Goal: Task Accomplishment & Management: Manage account settings

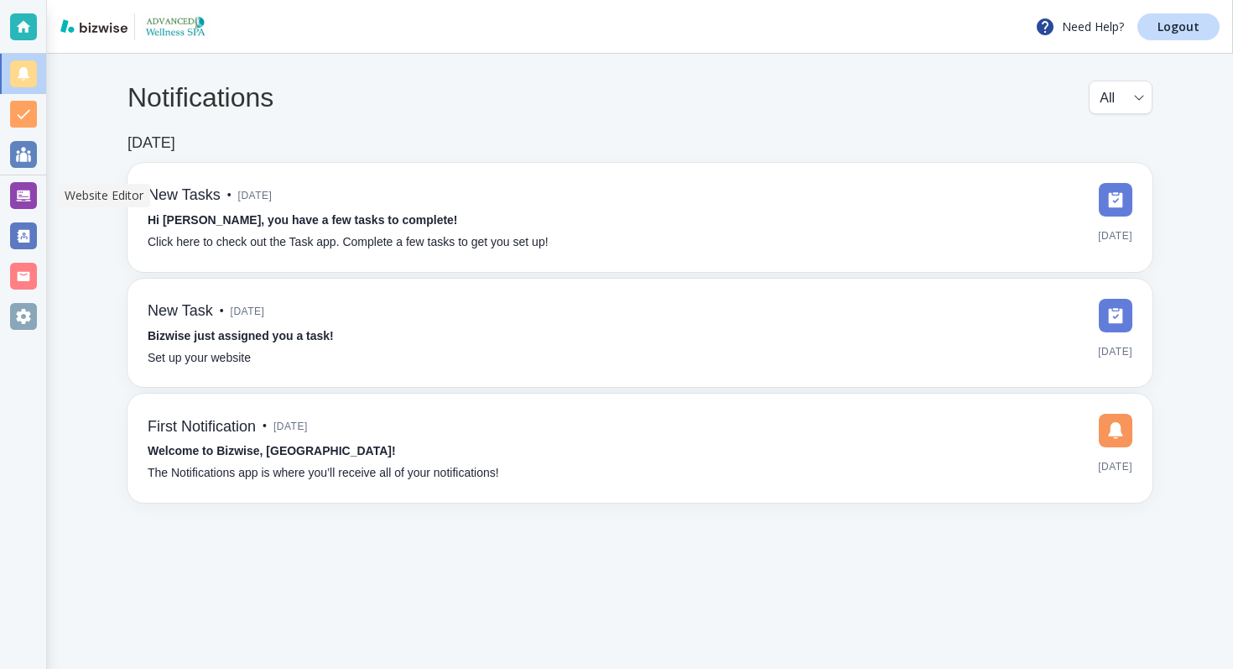
click at [21, 189] on div at bounding box center [23, 195] width 27 height 27
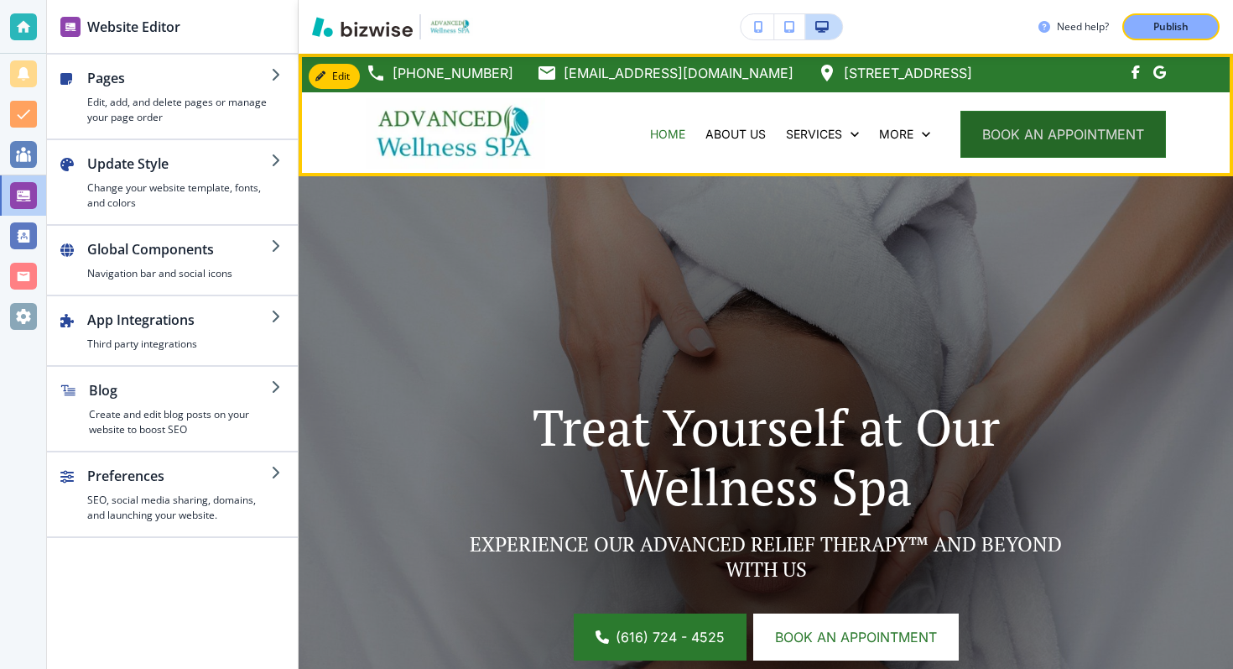
click at [1043, 142] on span "book an appointment" at bounding box center [1063, 134] width 162 height 20
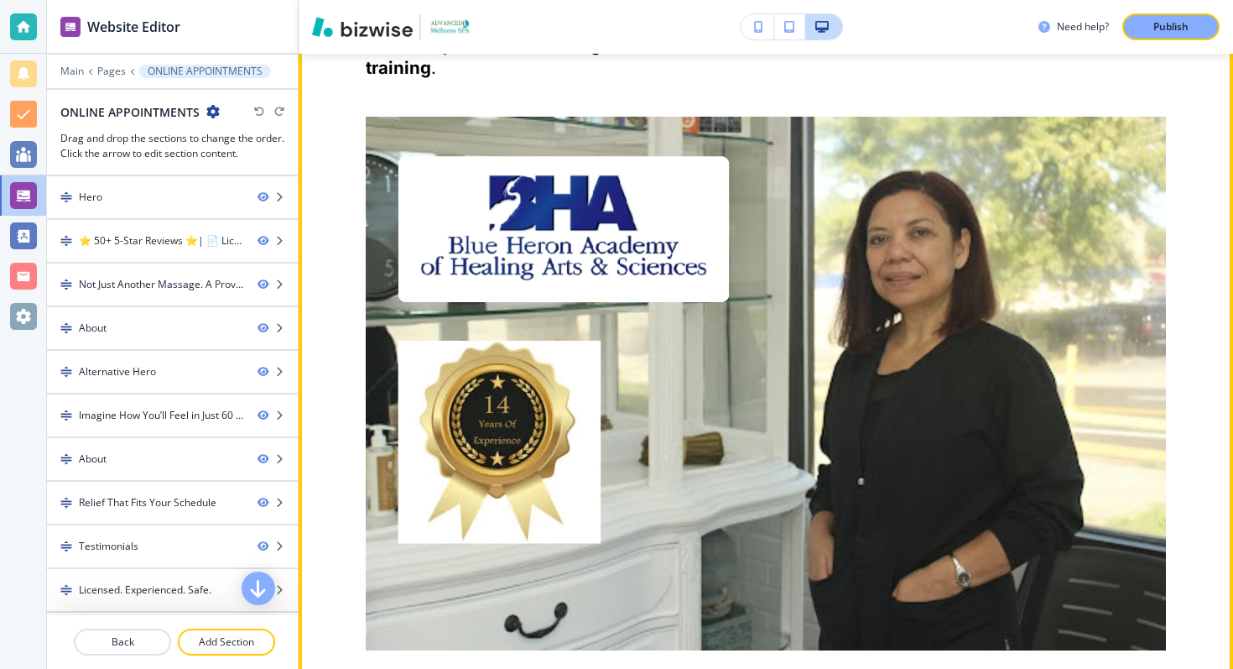
scroll to position [3861, 0]
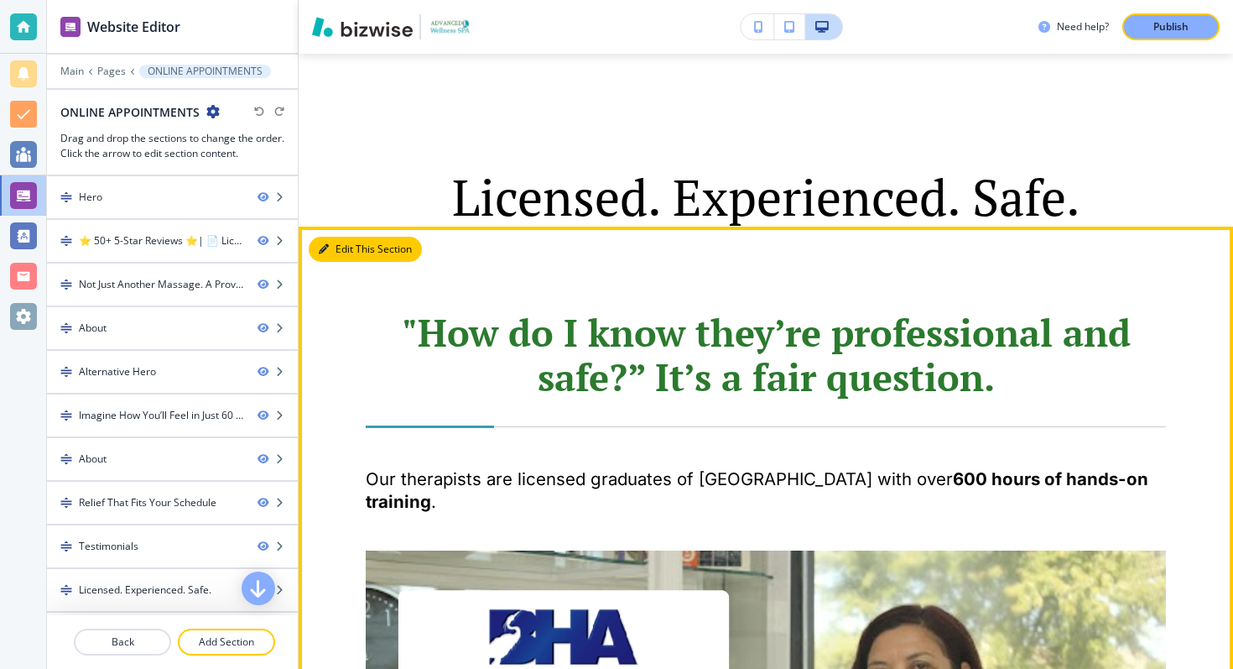
click at [329, 251] on button "Edit This Section" at bounding box center [365, 249] width 113 height 25
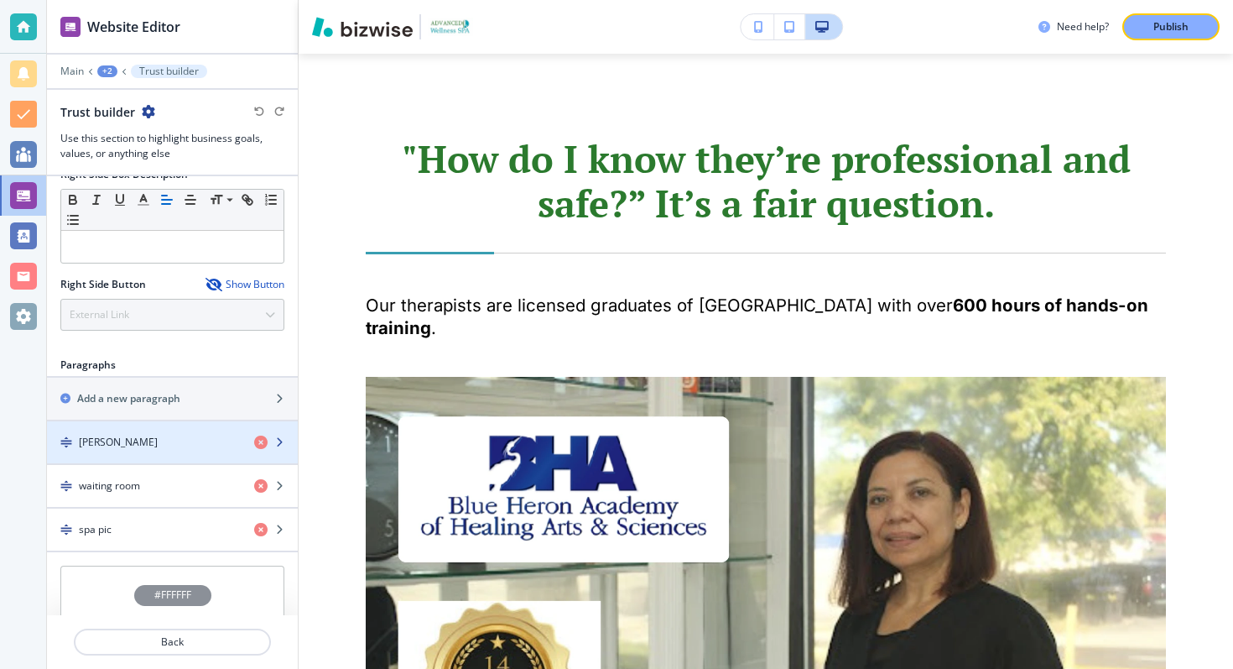
scroll to position [807, 0]
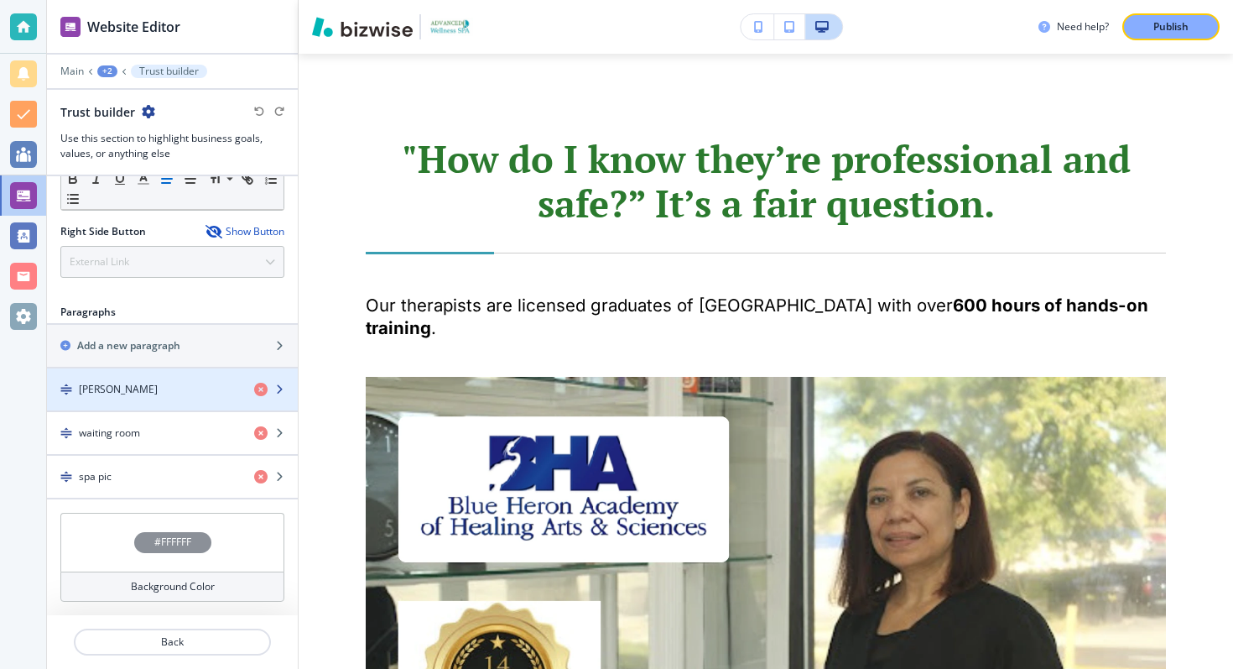
click at [190, 383] on div "[PERSON_NAME]" at bounding box center [144, 389] width 194 height 15
click at [199, 391] on div "[PERSON_NAME]" at bounding box center [144, 389] width 194 height 15
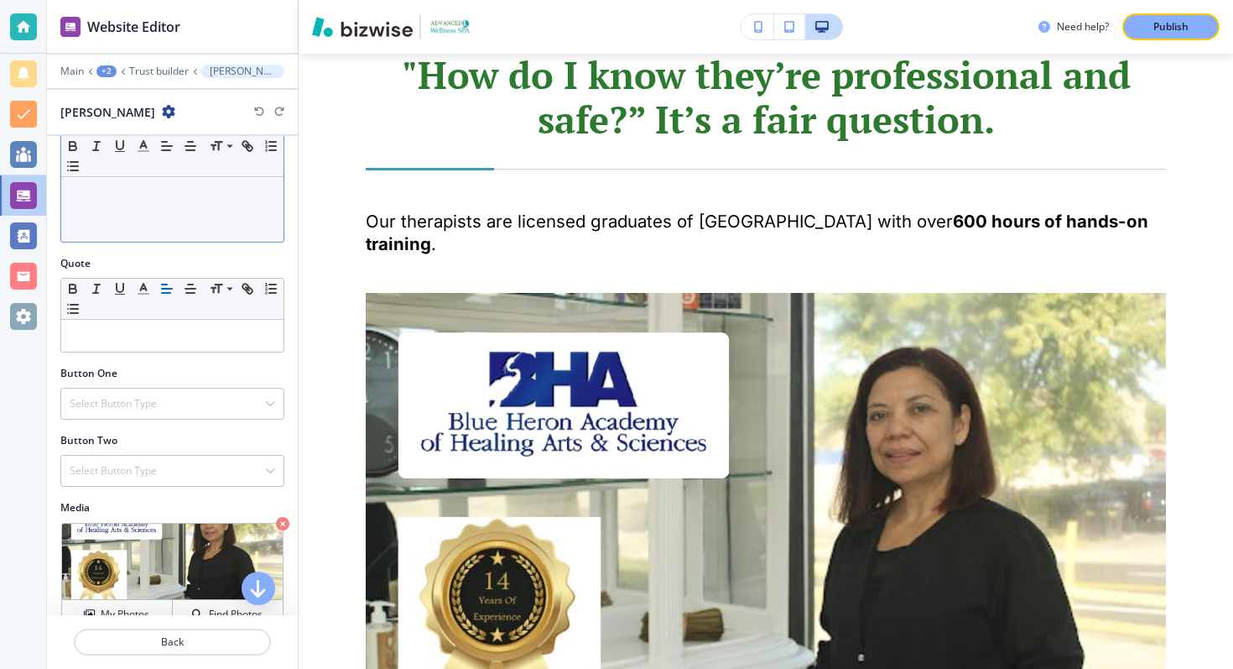
scroll to position [454, 0]
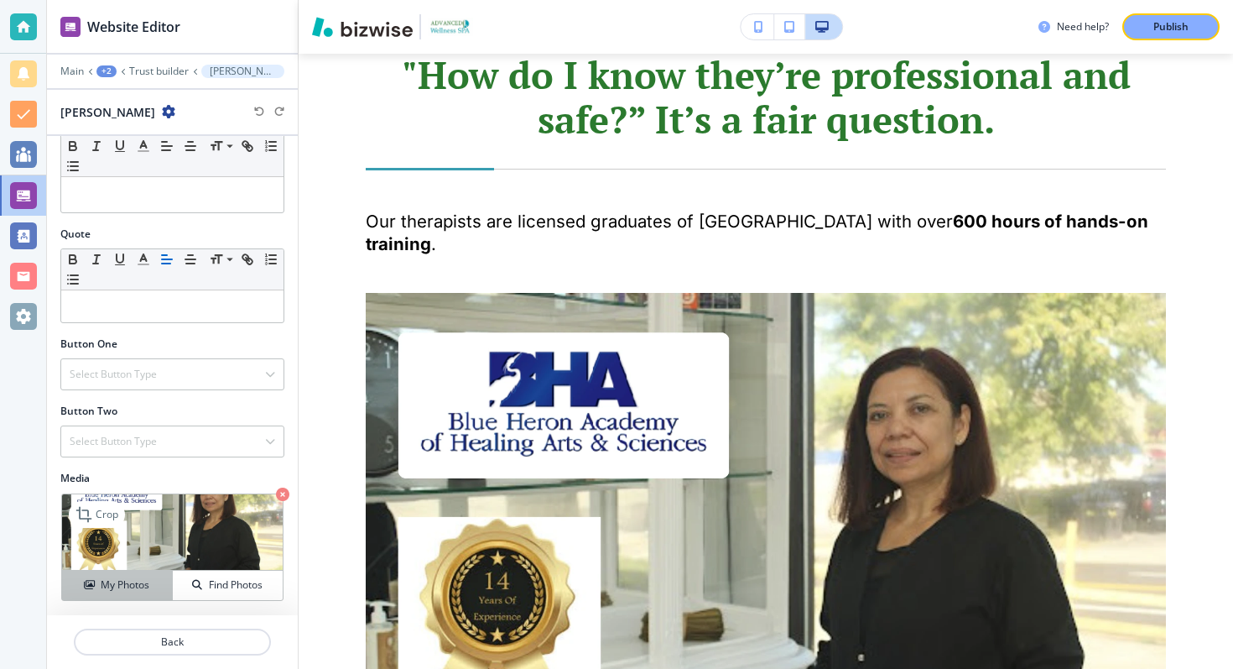
click at [141, 572] on button "My Photos" at bounding box center [117, 584] width 111 height 29
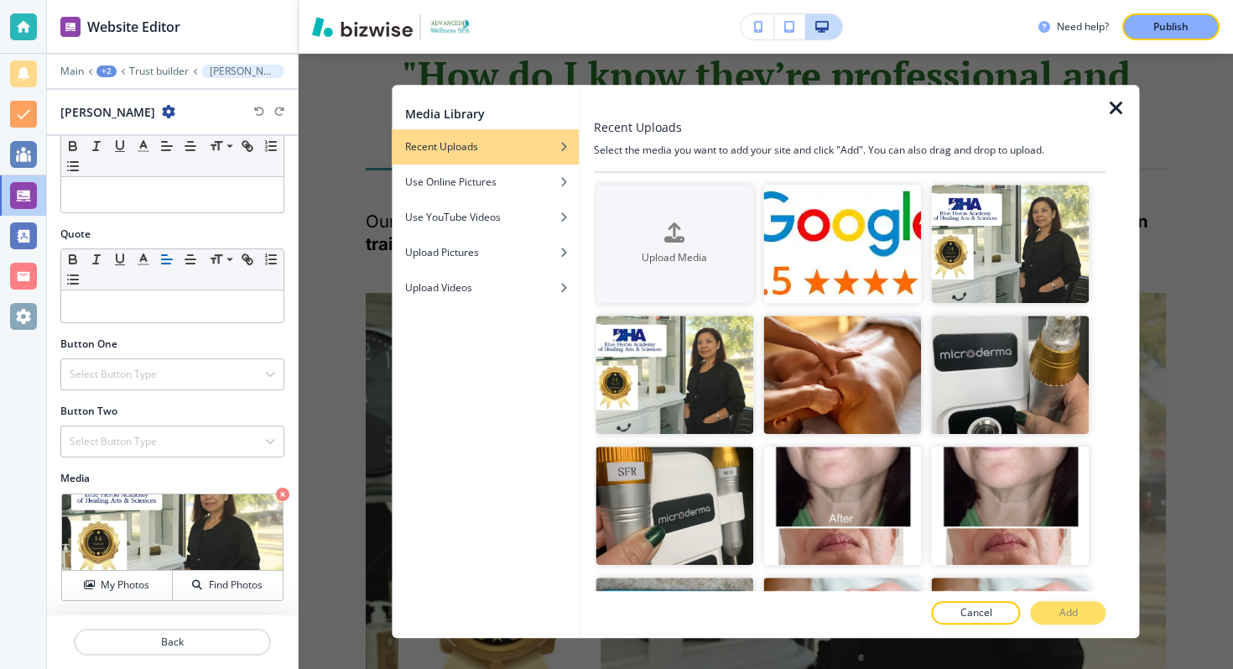
click at [758, 253] on div at bounding box center [758, 250] width 10 height 131
click at [718, 250] on h4 "Upload Media" at bounding box center [675, 257] width 158 height 15
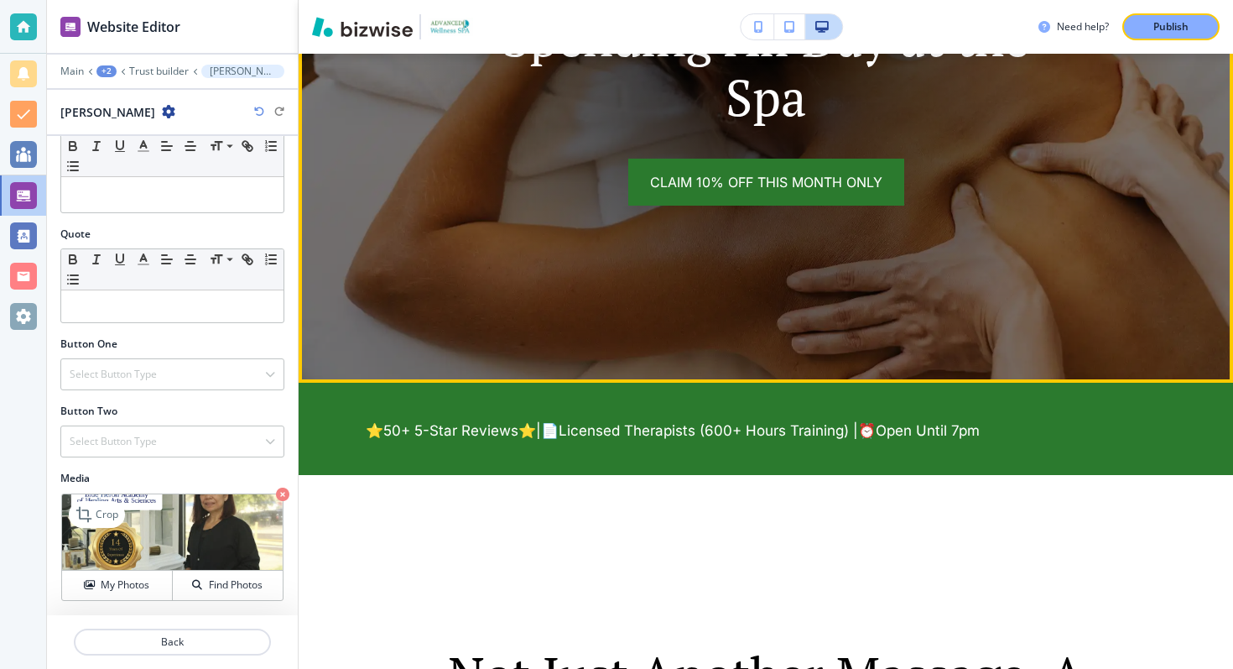
scroll to position [496, 0]
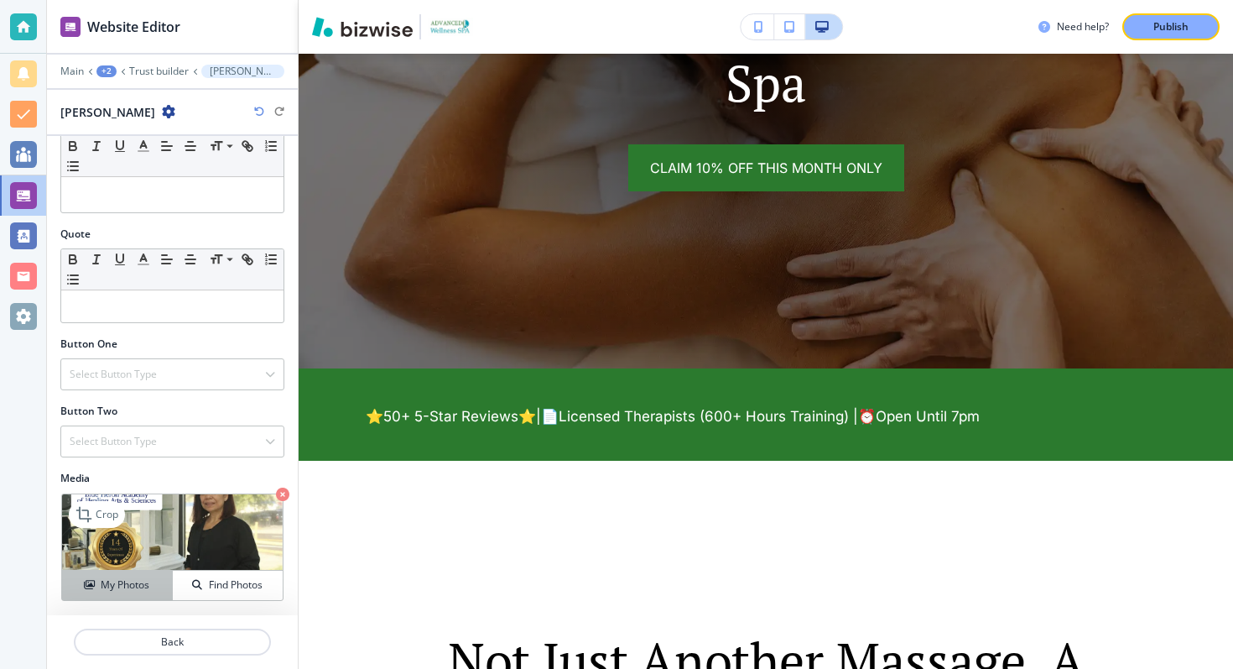
click at [133, 588] on h4 "My Photos" at bounding box center [125, 584] width 49 height 15
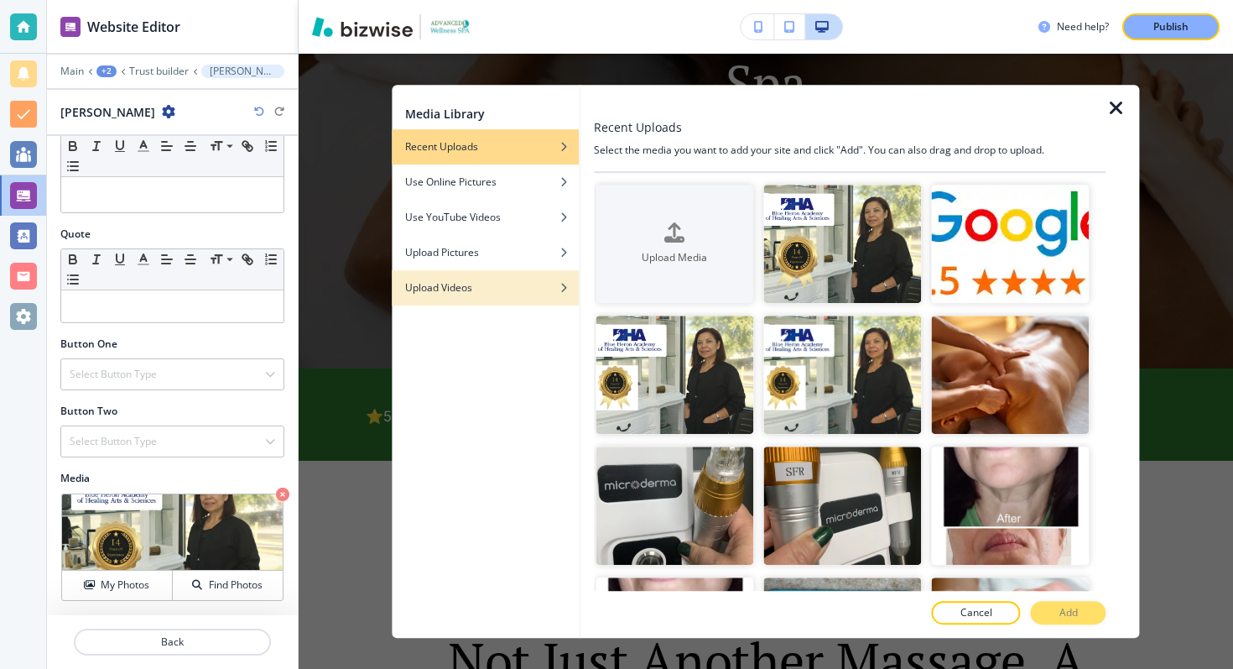
click at [461, 280] on h4 "Upload Videos" at bounding box center [438, 287] width 67 height 15
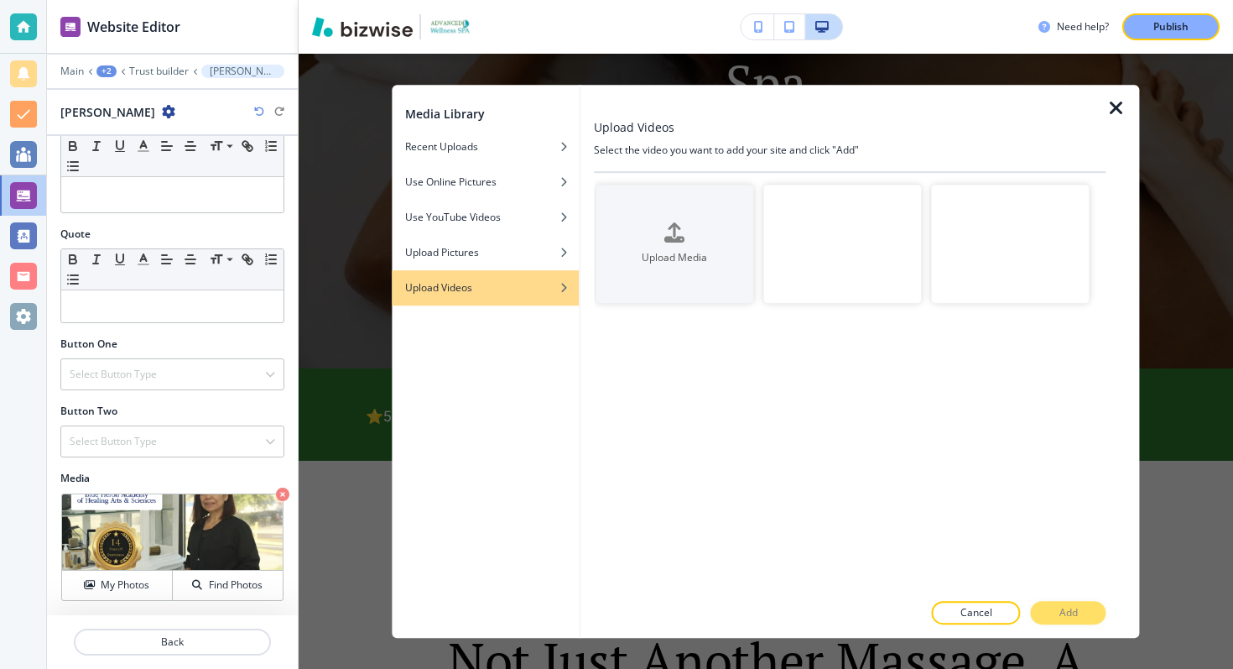
click at [1005, 228] on video "button" at bounding box center [1010, 244] width 158 height 118
click at [1106, 110] on icon "button" at bounding box center [1116, 108] width 20 height 20
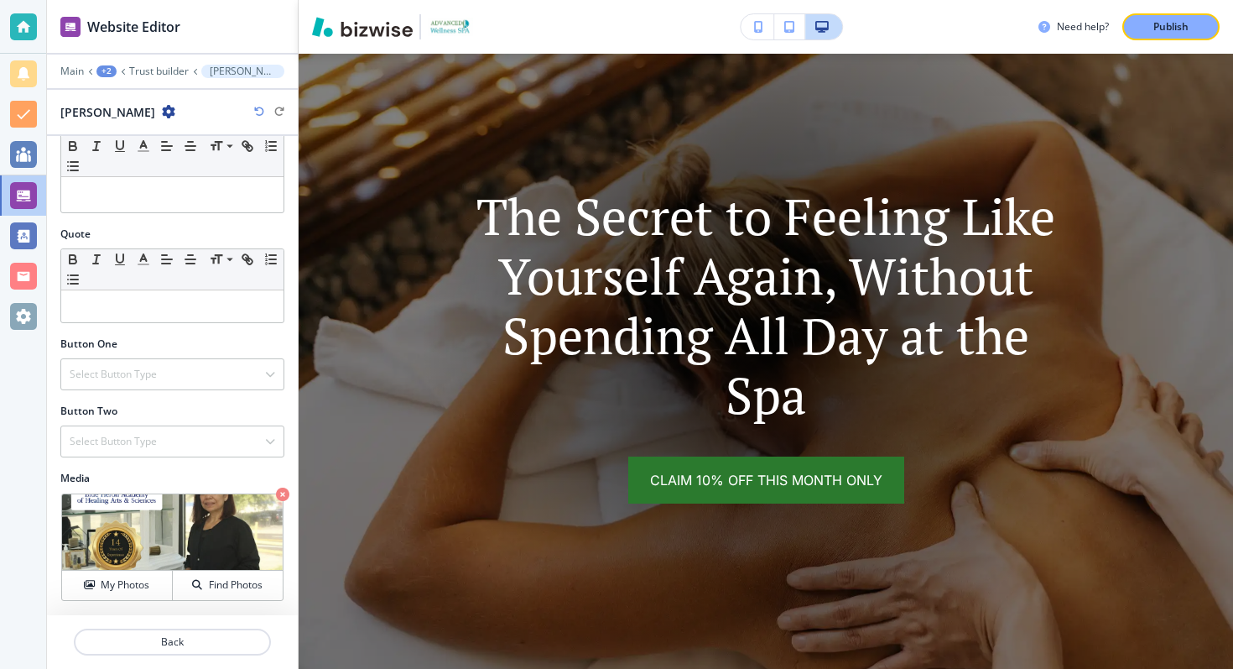
scroll to position [0, 0]
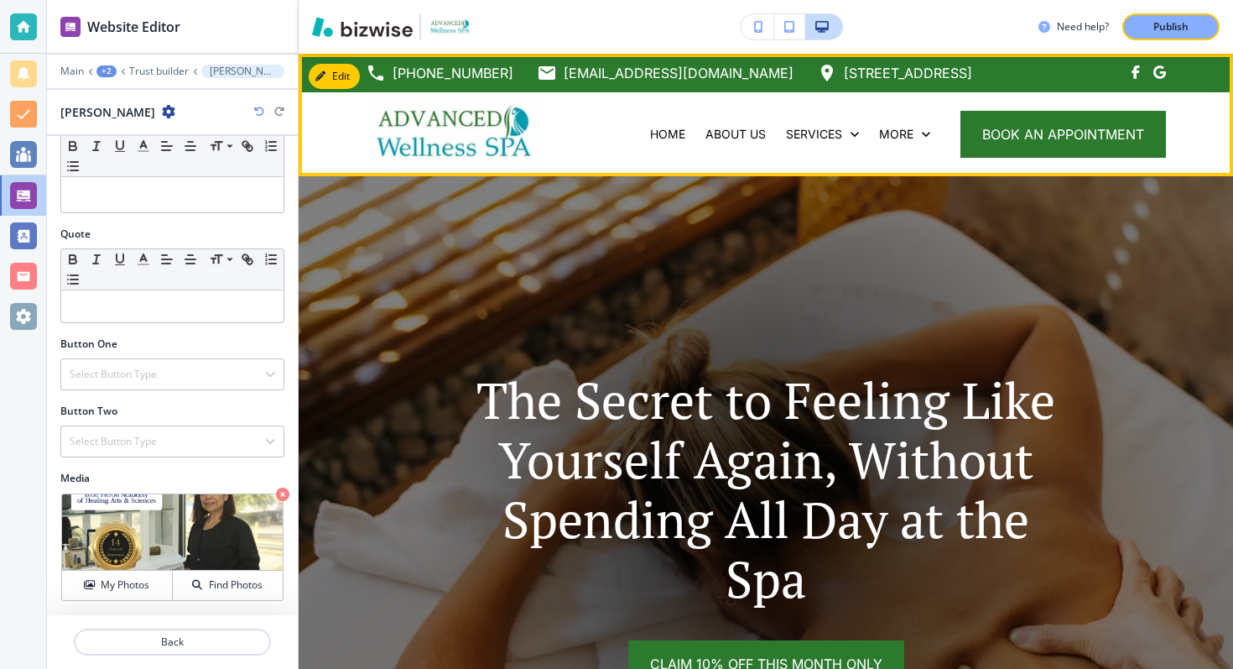
click at [429, 103] on img at bounding box center [456, 133] width 180 height 70
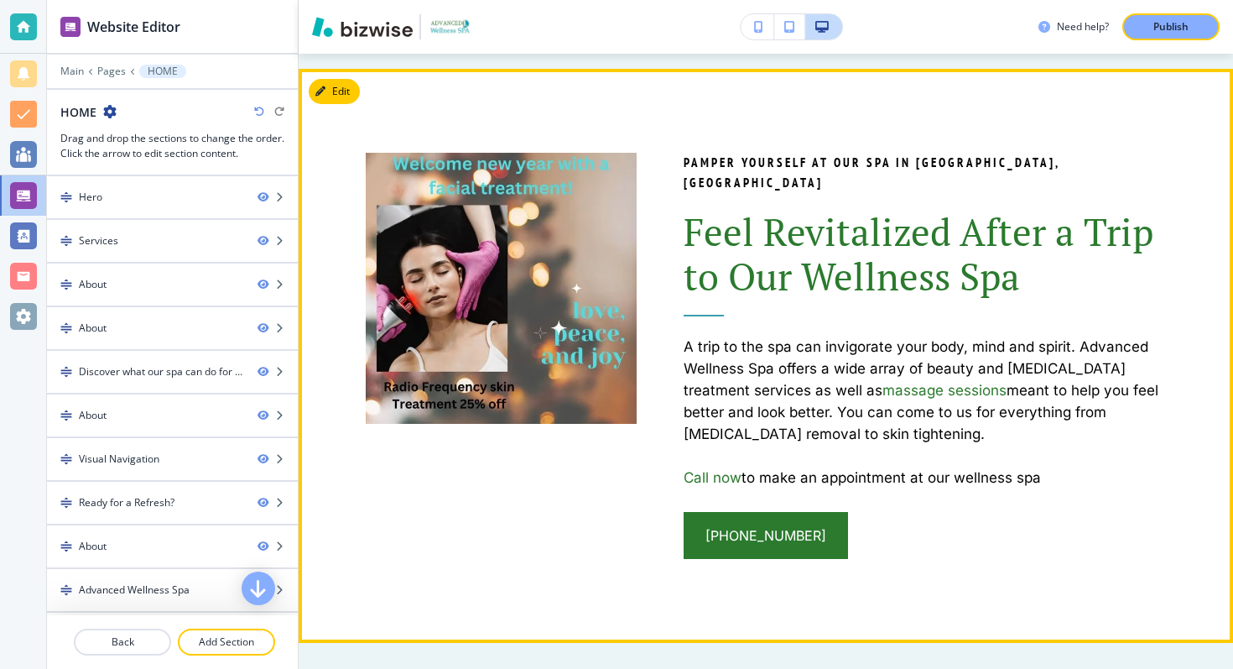
scroll to position [1827, 0]
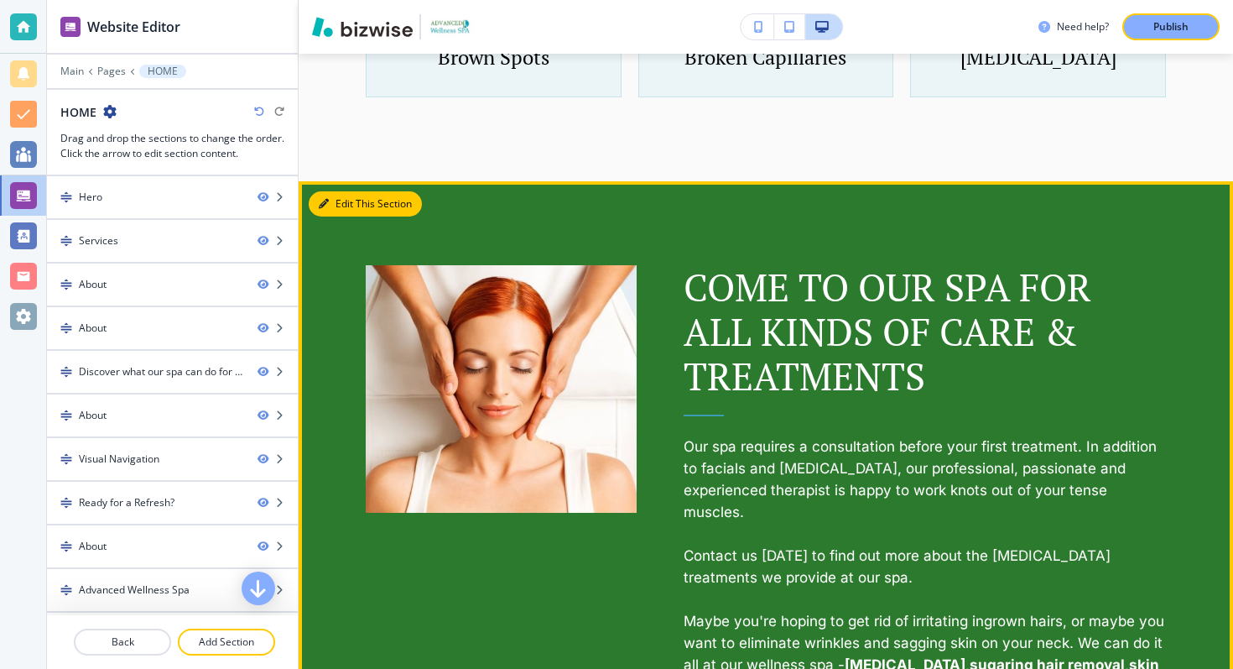
click at [333, 216] on button "Edit This Section" at bounding box center [365, 203] width 113 height 25
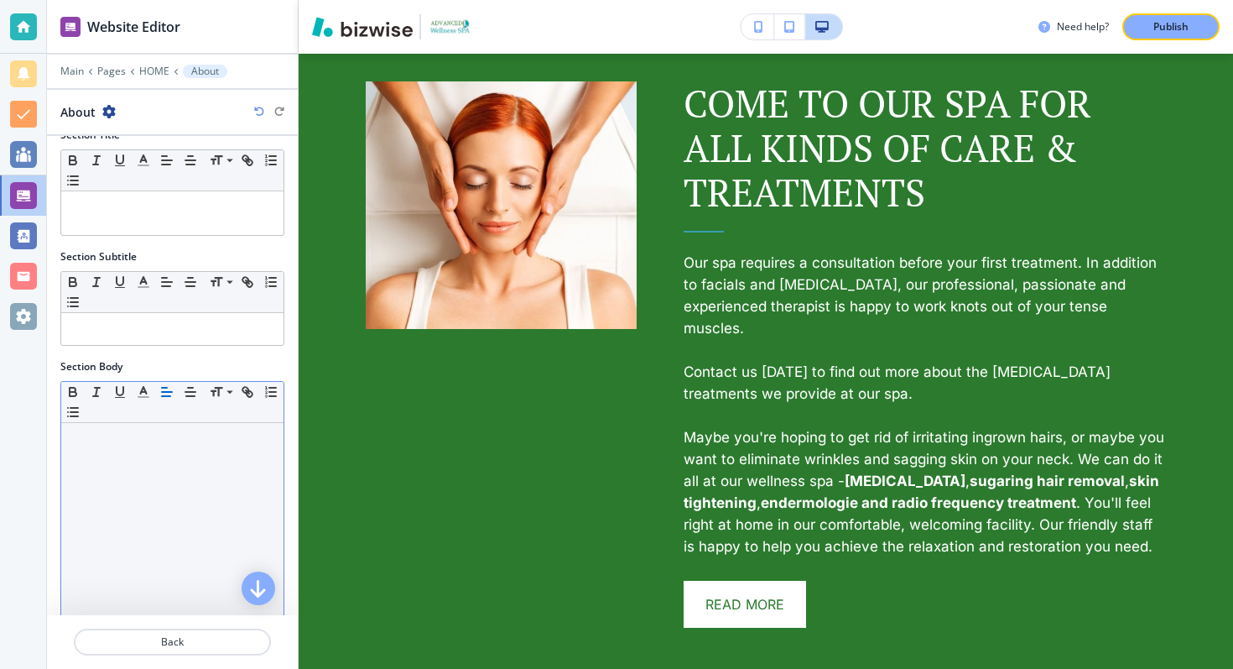
scroll to position [285, 0]
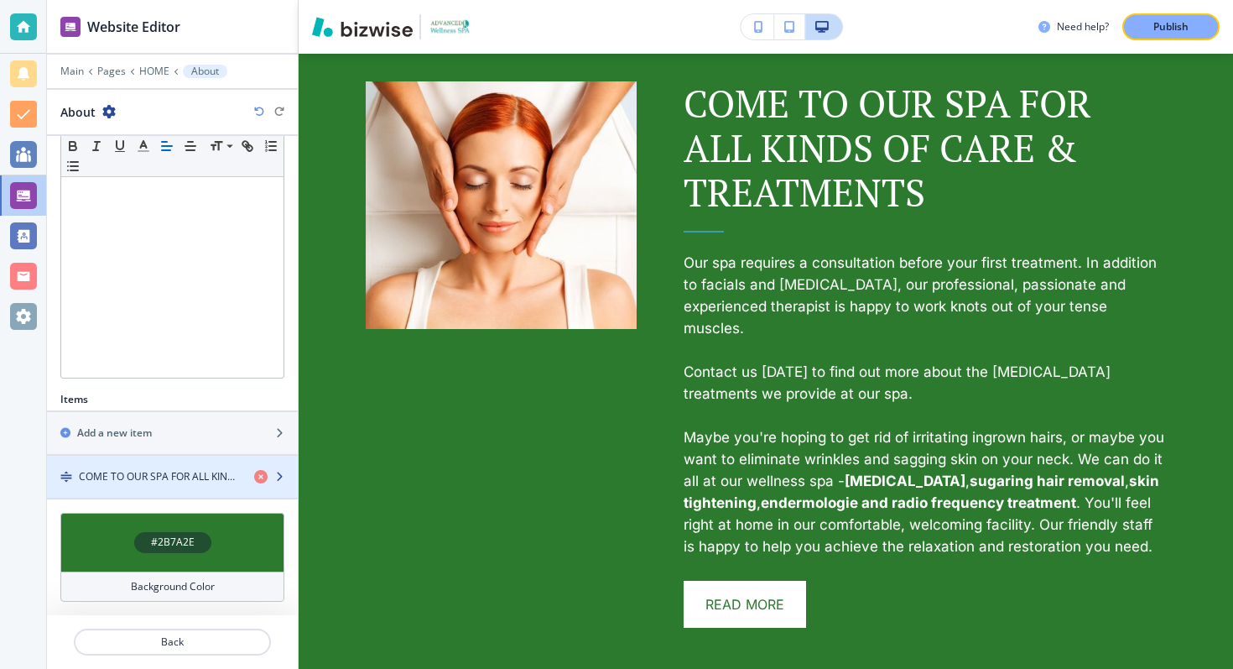
click at [168, 481] on h4 "COME TO OUR SPA FOR ALL KINDS OF CARE & TREATMENTS" at bounding box center [160, 476] width 162 height 15
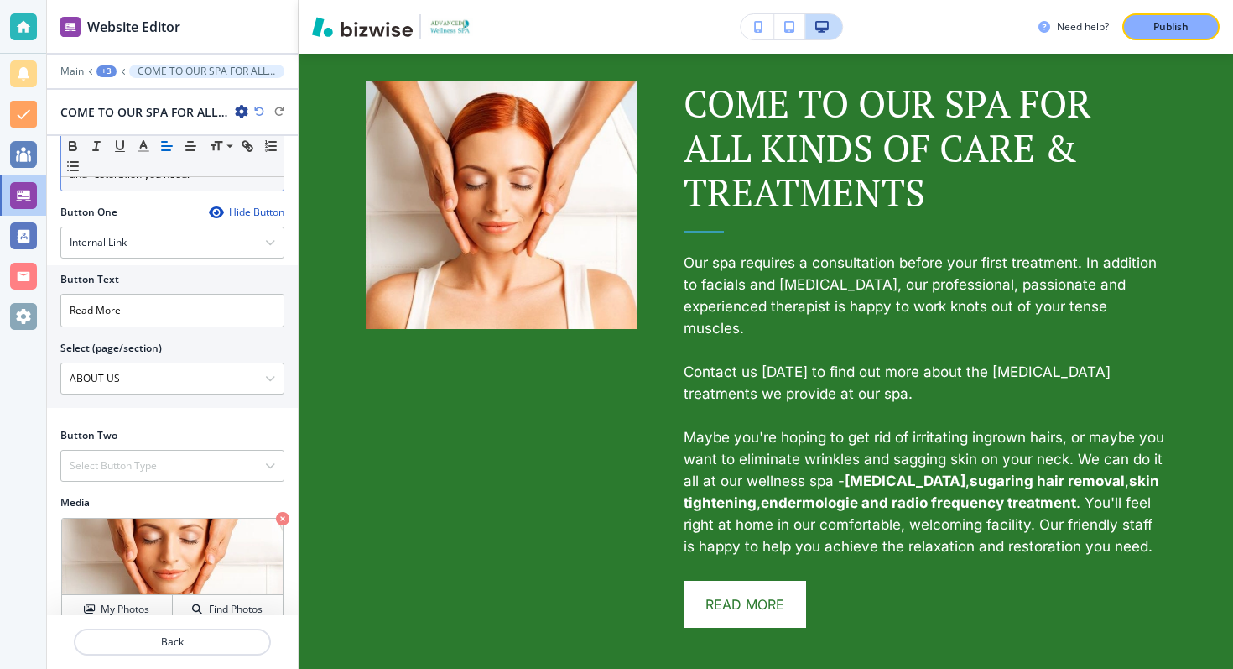
scroll to position [693, 0]
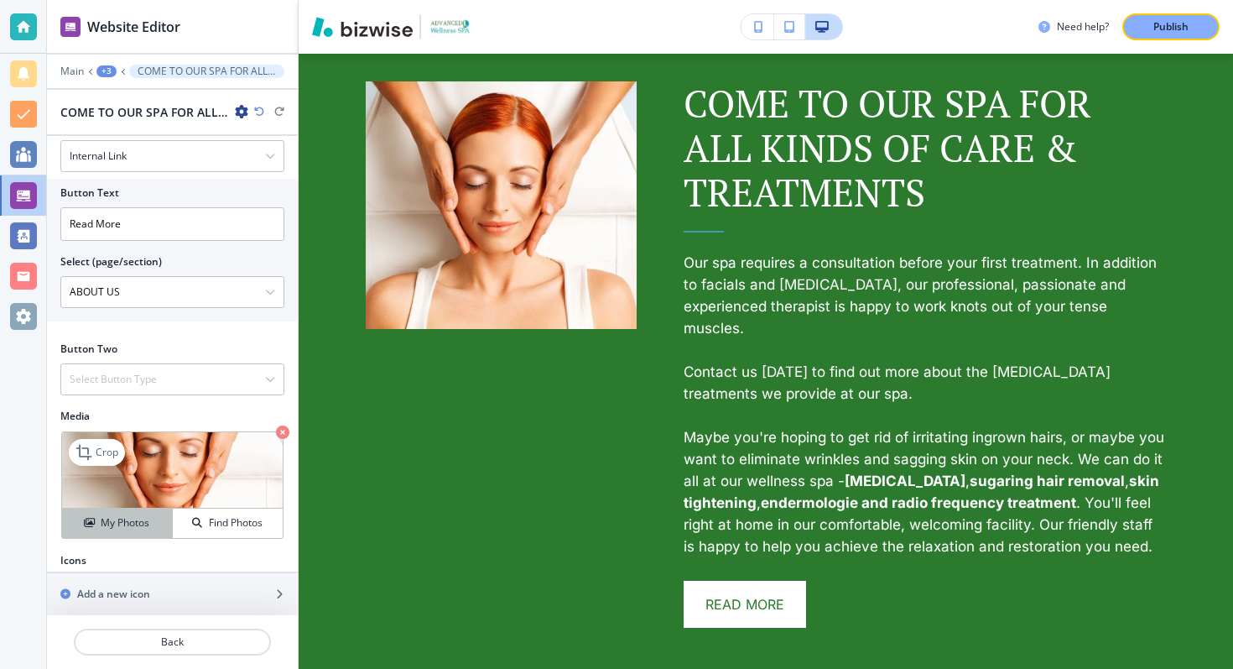
click at [112, 515] on h4 "My Photos" at bounding box center [125, 522] width 49 height 15
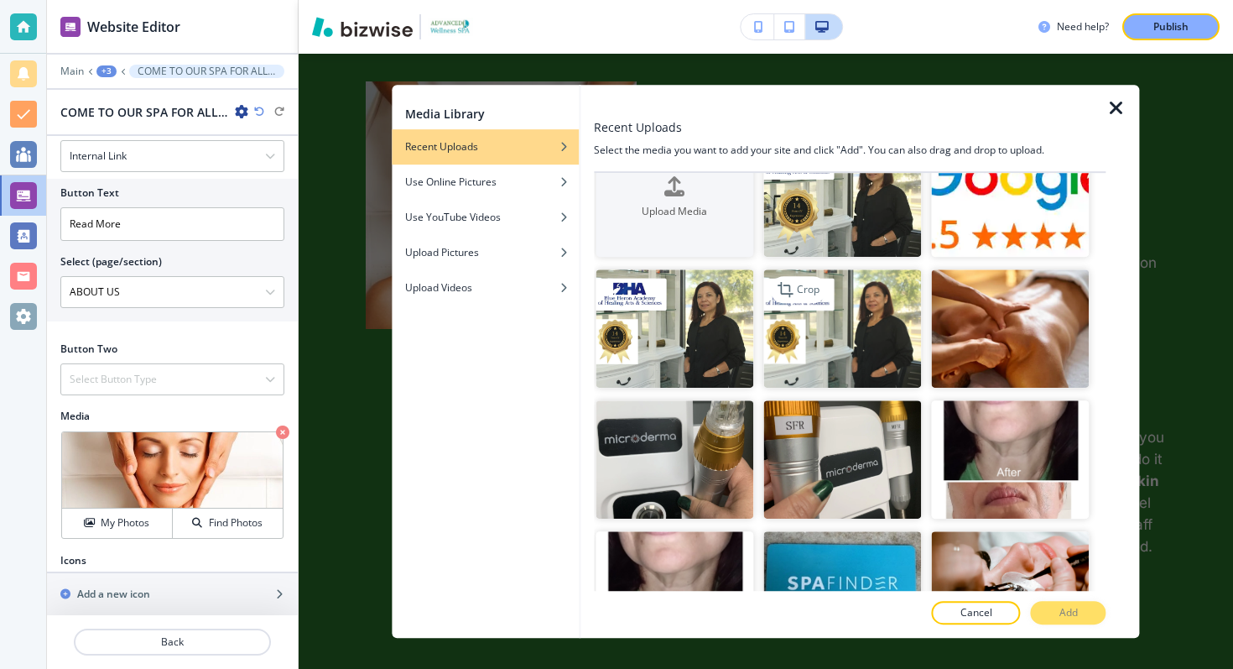
scroll to position [54, 0]
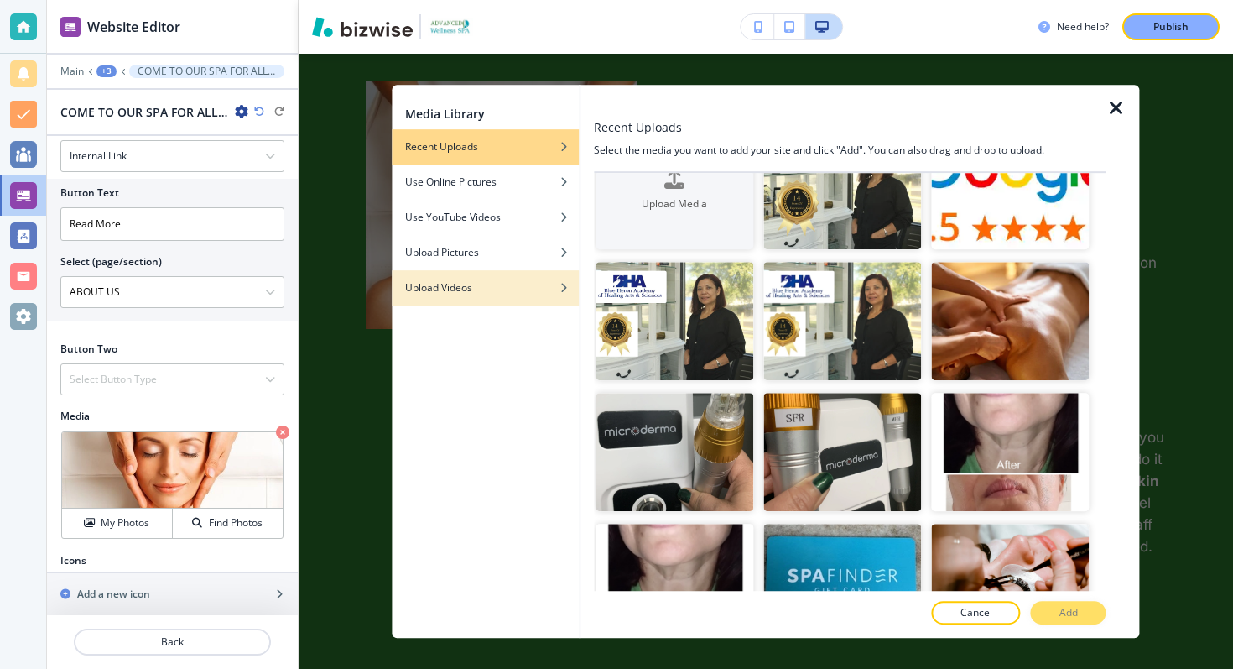
click at [510, 294] on div "Upload Videos" at bounding box center [485, 287] width 187 height 15
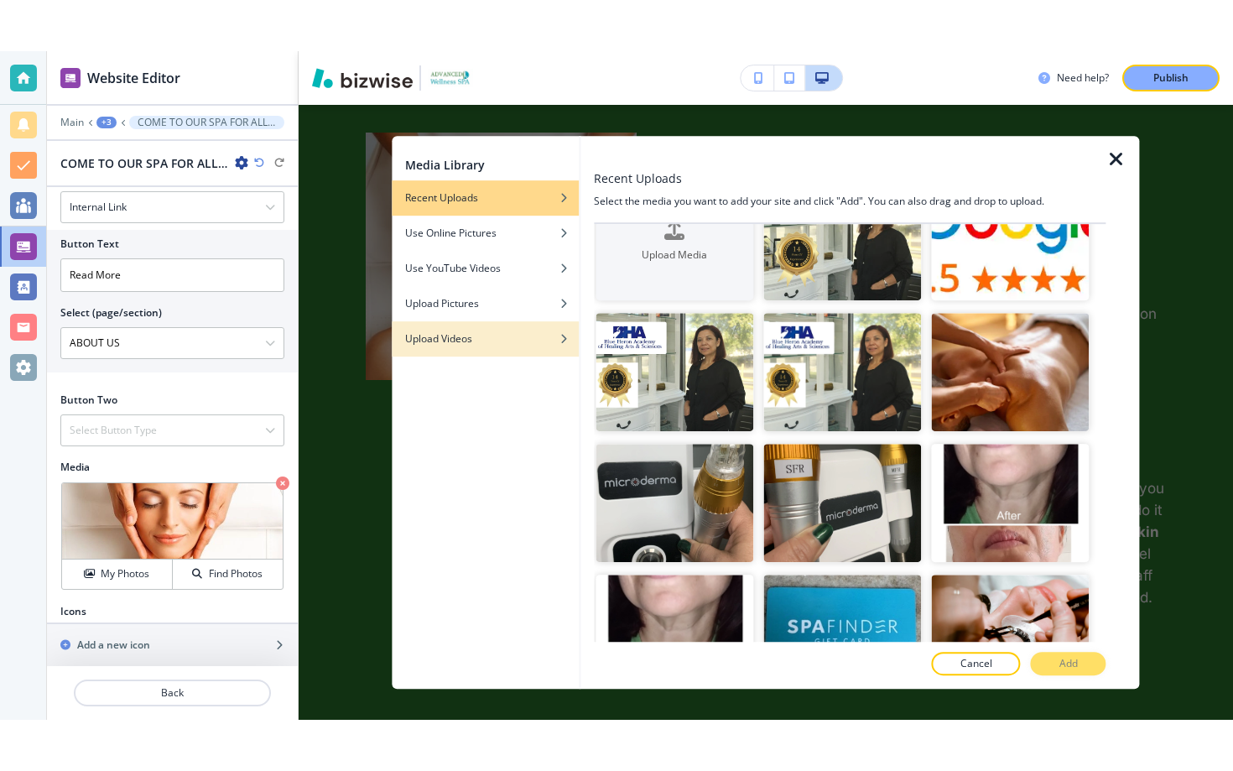
scroll to position [0, 0]
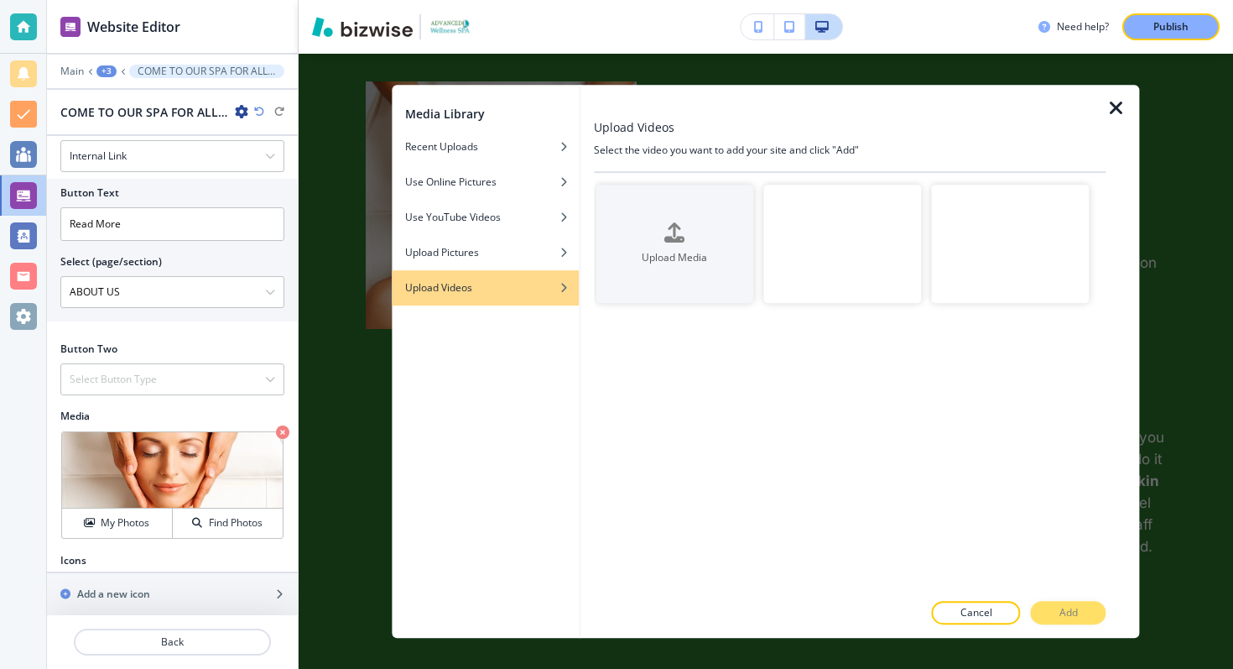
click at [1007, 266] on video "button" at bounding box center [1010, 244] width 158 height 118
click at [1057, 619] on button "Add" at bounding box center [1068, 612] width 75 height 23
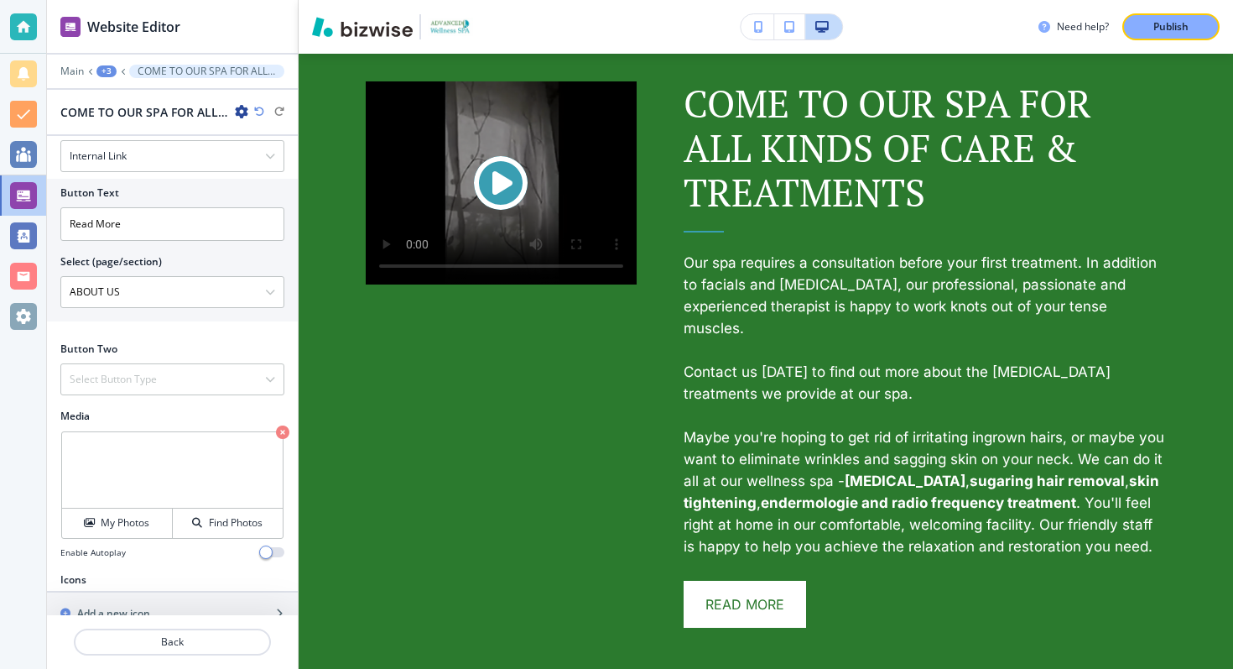
click at [492, 210] on span "Play button for video with title: undefined" at bounding box center [501, 183] width 54 height 54
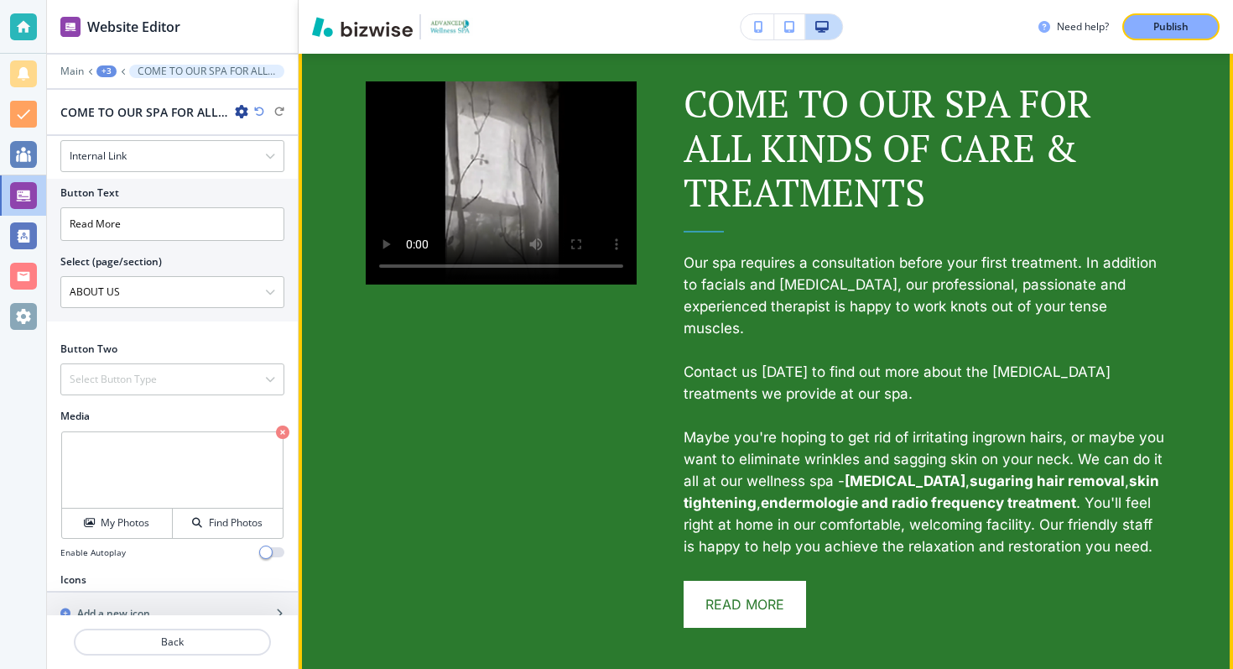
scroll to position [610, 0]
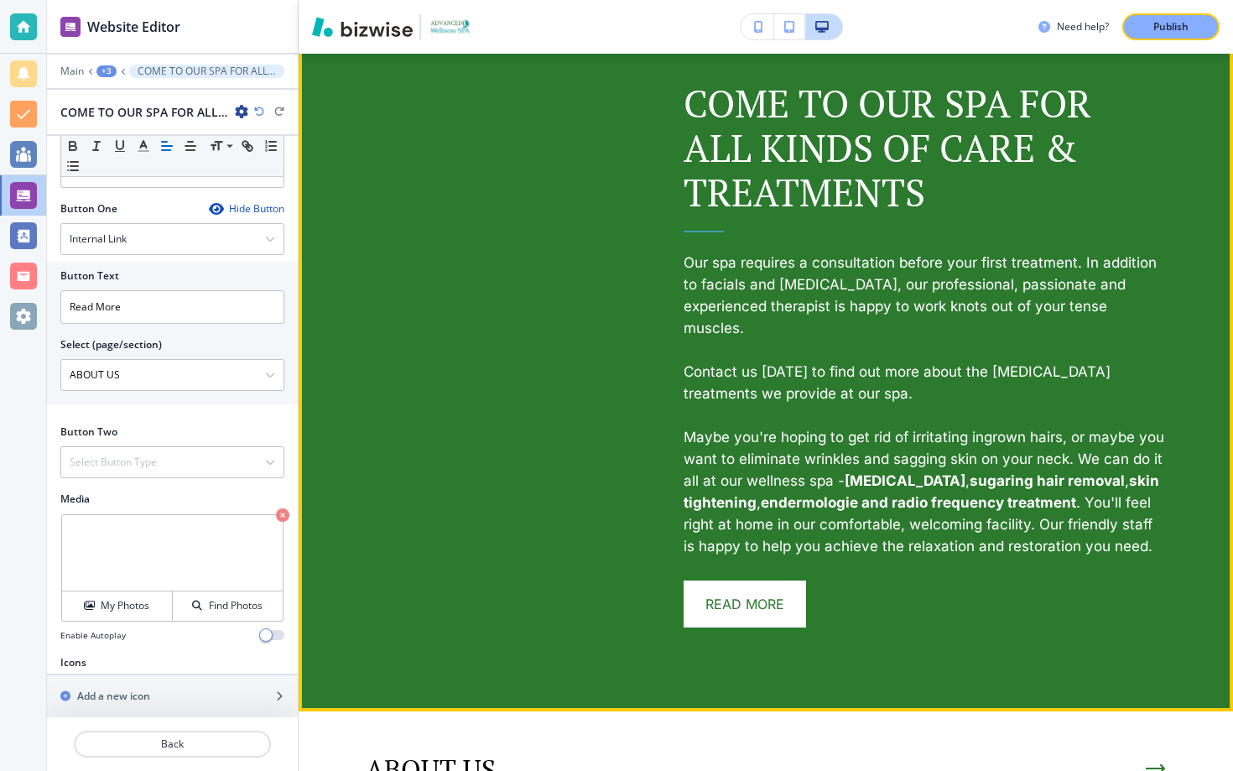
click at [430, 81] on video at bounding box center [501, 81] width 271 height 0
click at [637, 81] on video at bounding box center [501, 81] width 271 height 0
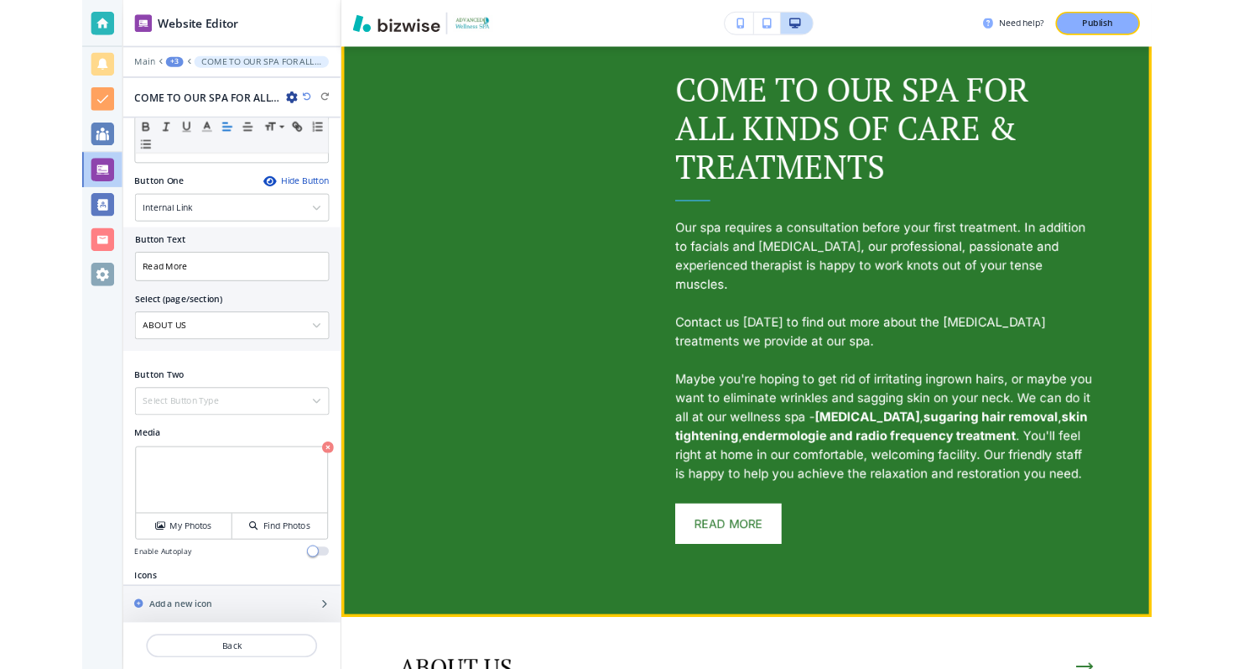
scroll to position [693, 0]
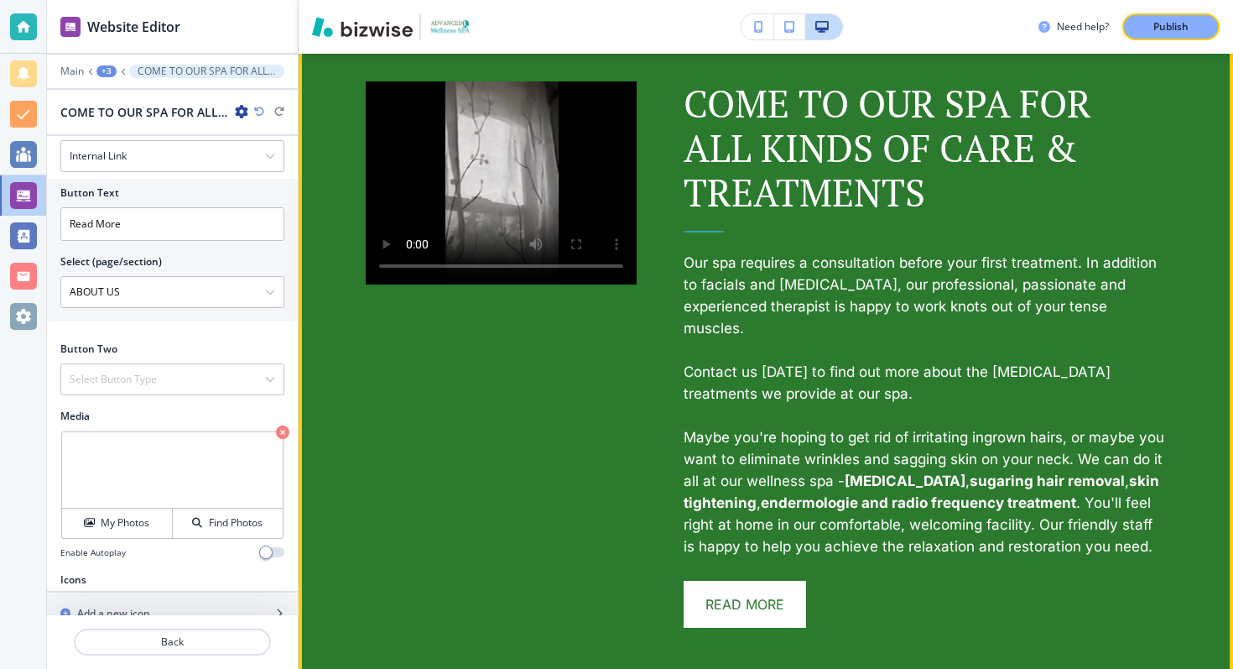
click at [383, 284] on div "Play button for video with title: undefined" at bounding box center [501, 182] width 271 height 203
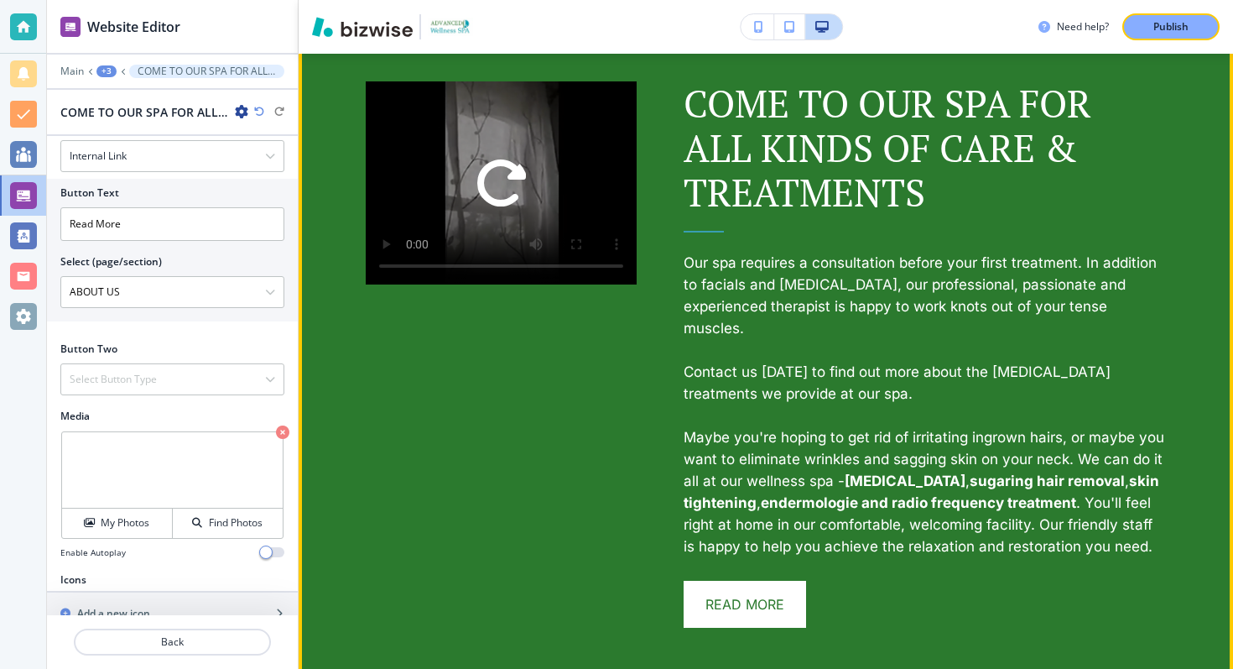
scroll to position [4236, 0]
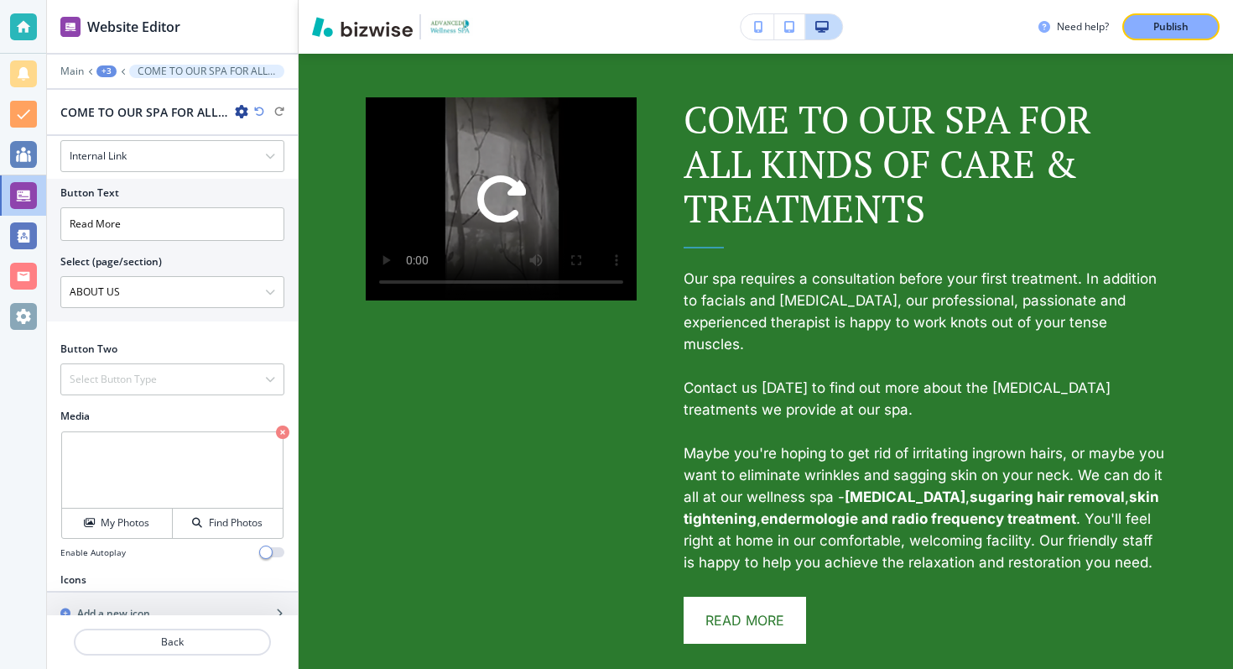
click at [257, 109] on icon "button" at bounding box center [259, 112] width 10 height 10
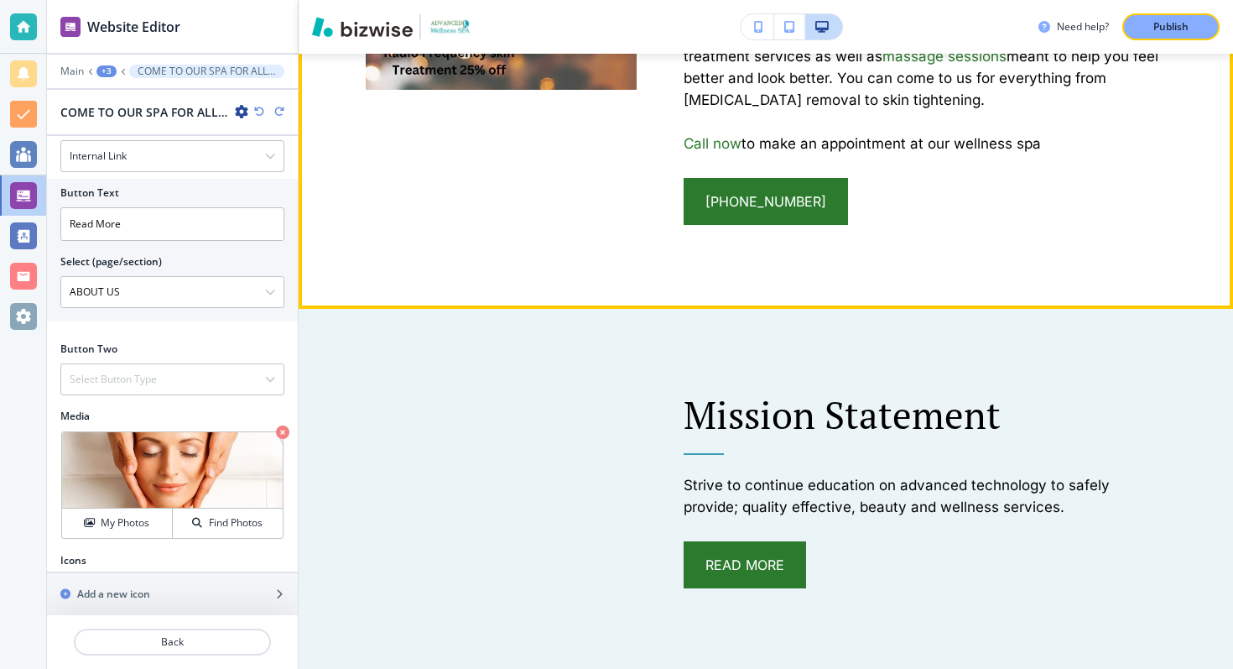
scroll to position [2085, 0]
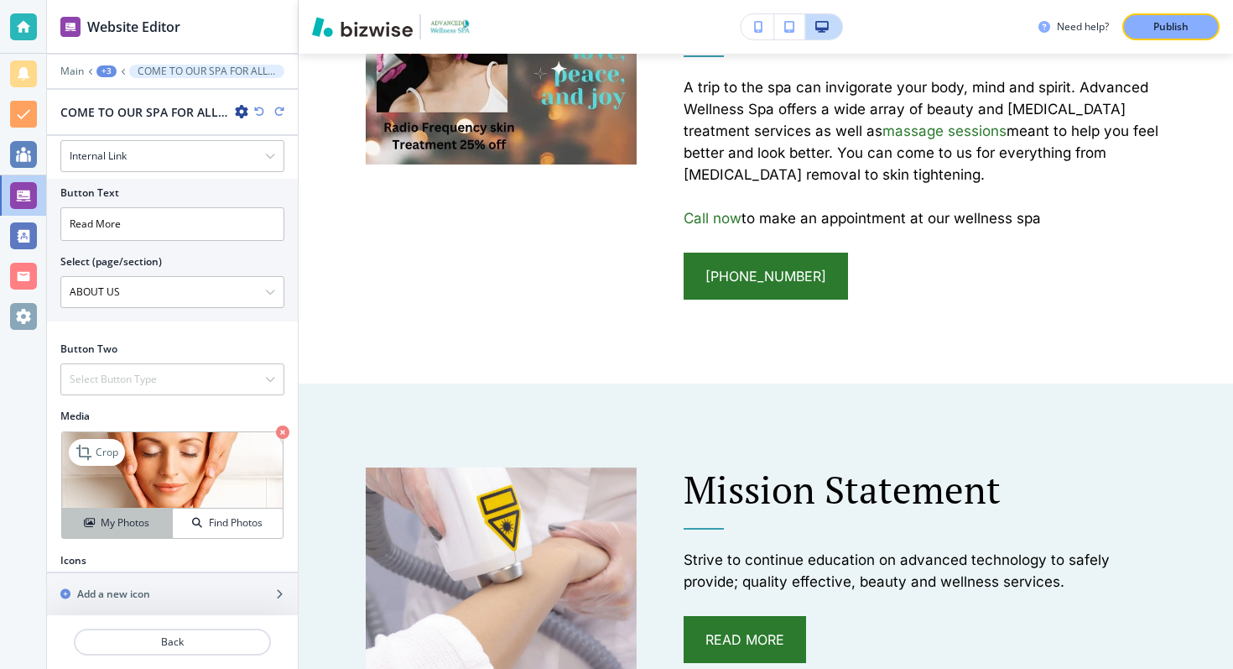
click at [133, 508] on button "My Photos" at bounding box center [117, 522] width 111 height 29
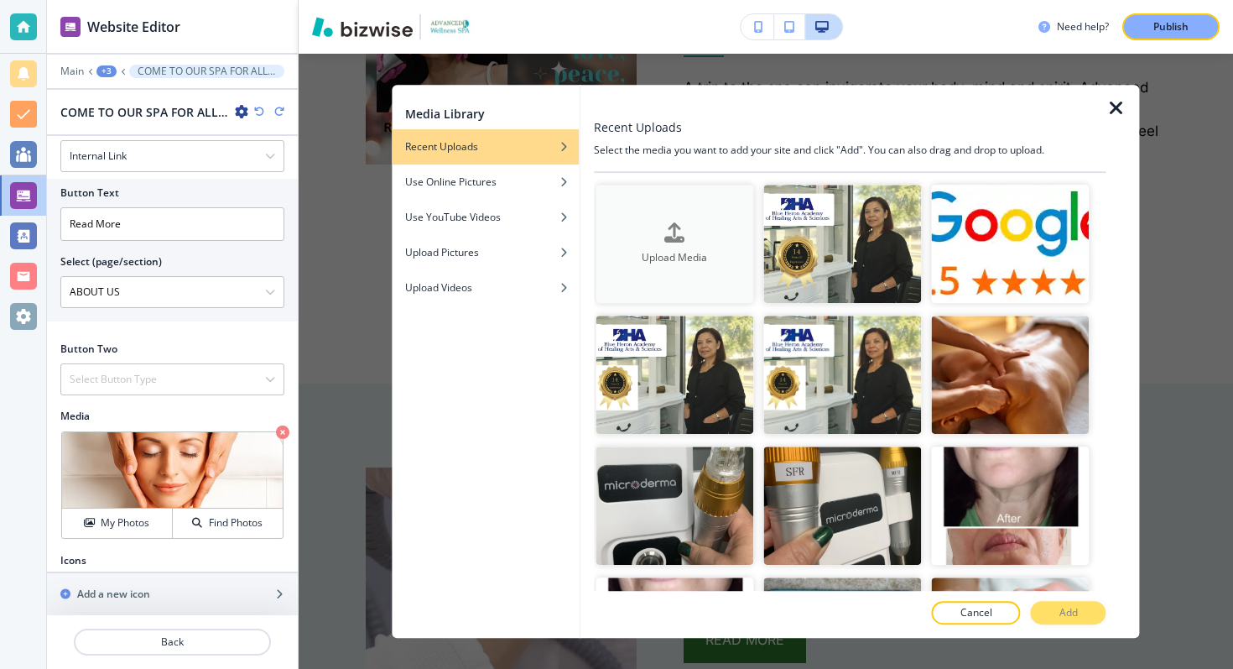
click at [680, 235] on icon "button" at bounding box center [674, 232] width 20 height 20
click at [1121, 103] on icon "button" at bounding box center [1116, 108] width 20 height 20
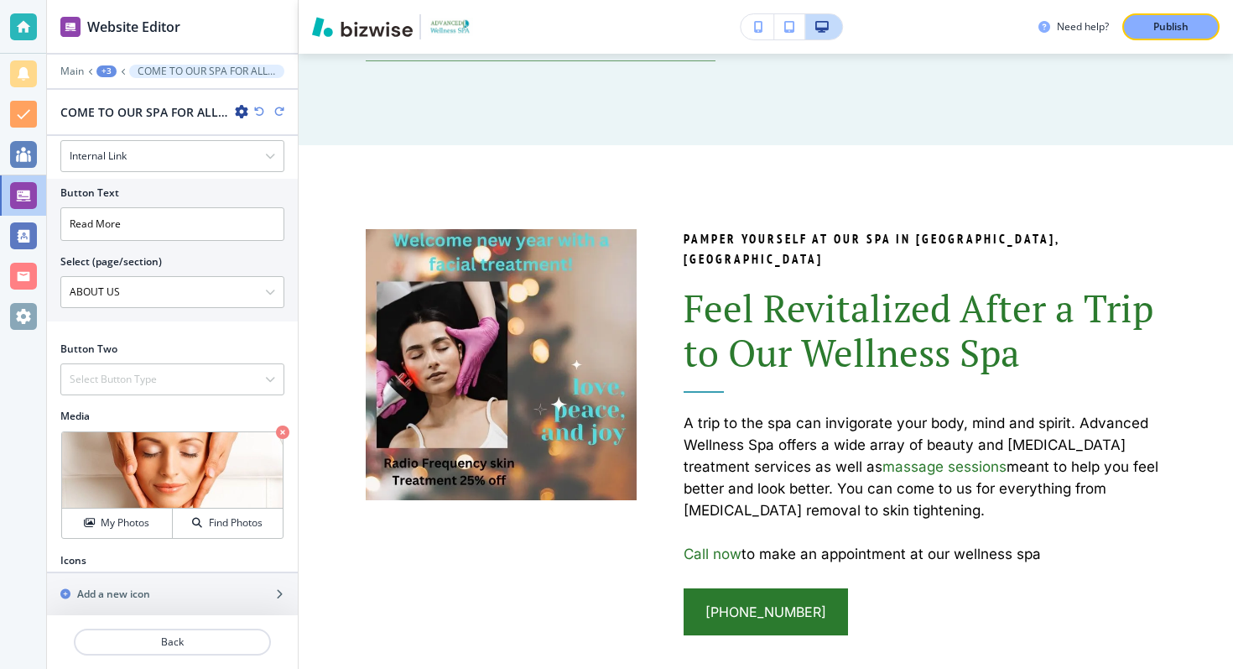
scroll to position [1612, 0]
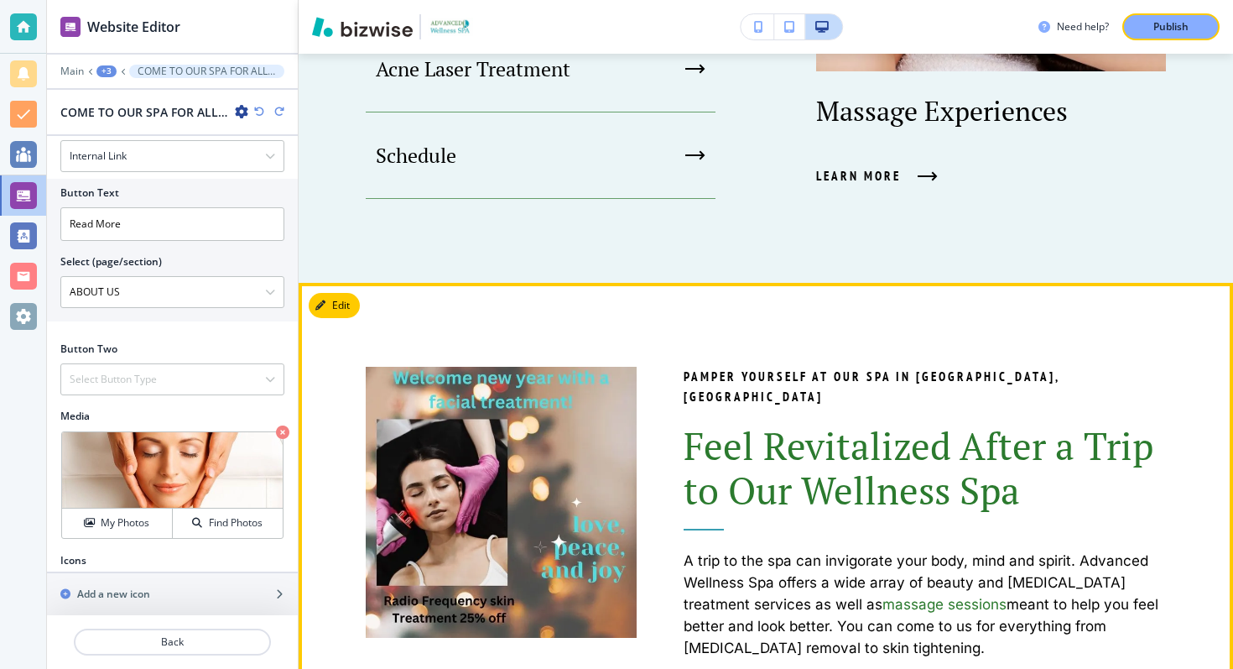
click at [341, 309] on button "Edit" at bounding box center [334, 305] width 51 height 25
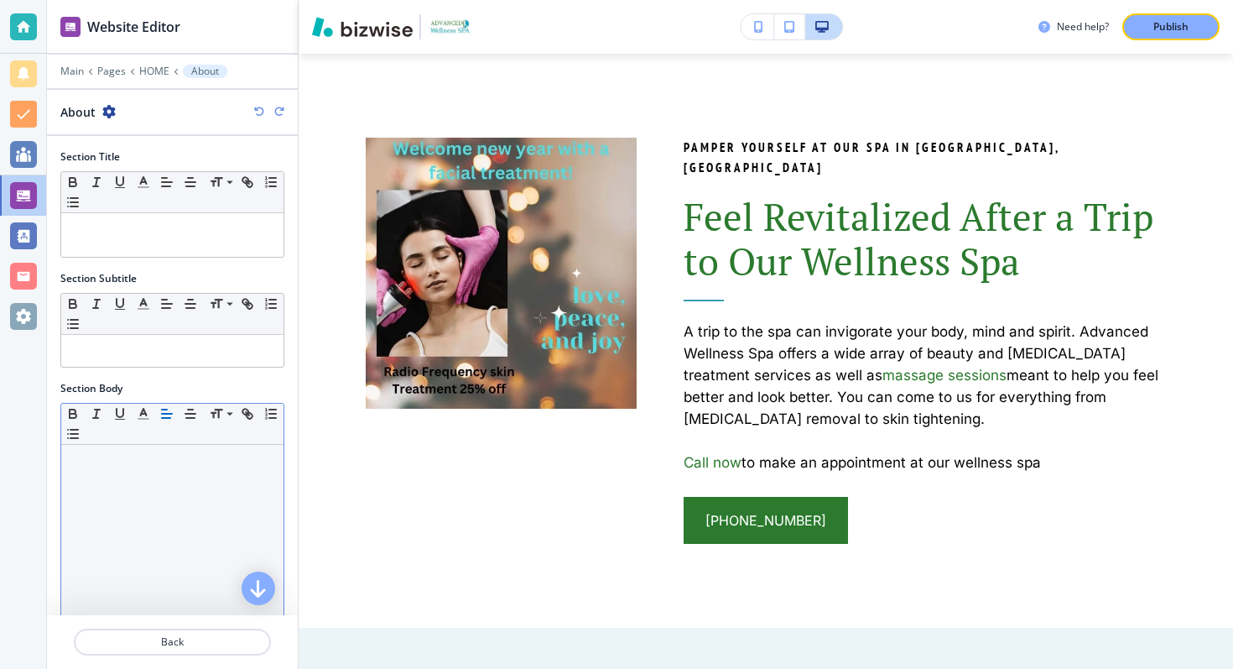
scroll to position [285, 0]
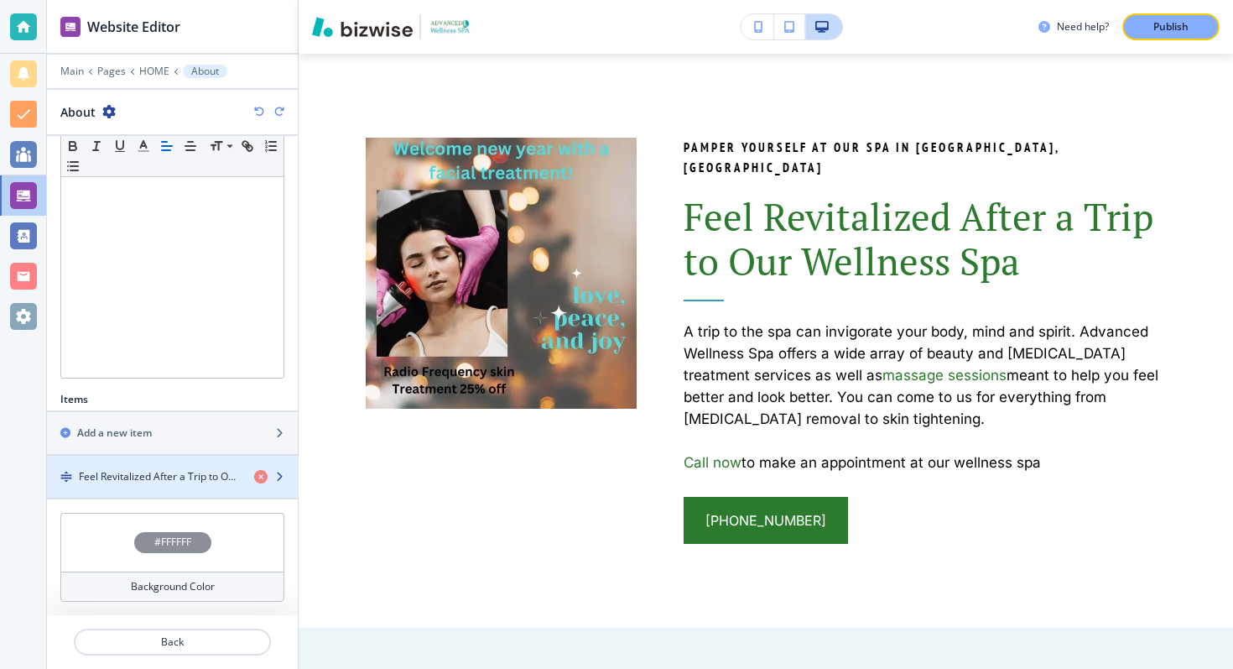
click at [138, 479] on h4 "Feel Revitalized After a Trip to Our Wellness Spa" at bounding box center [160, 476] width 162 height 15
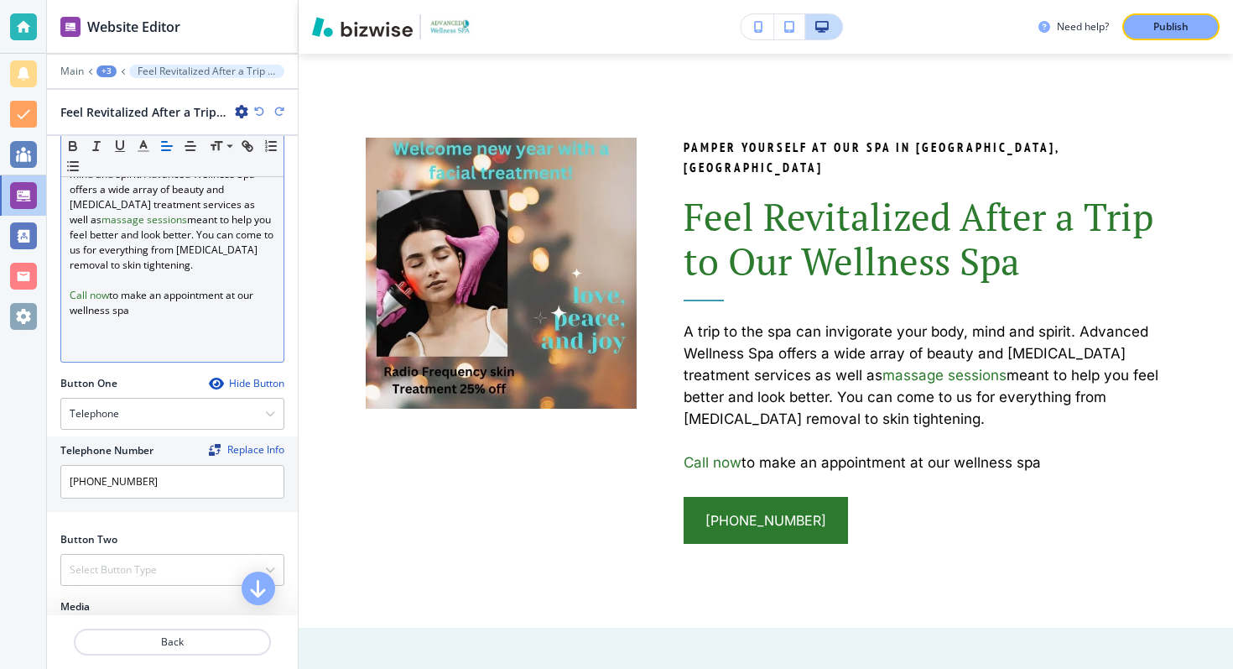
scroll to position [525, 0]
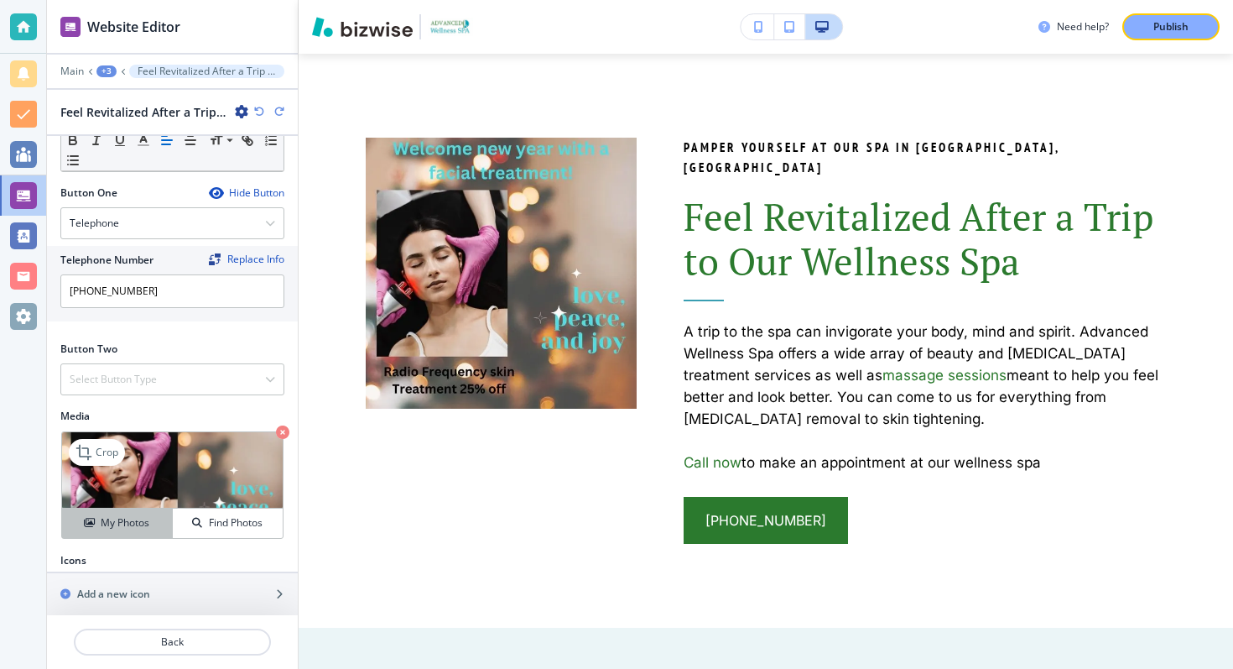
click at [130, 515] on h4 "My Photos" at bounding box center [125, 522] width 49 height 15
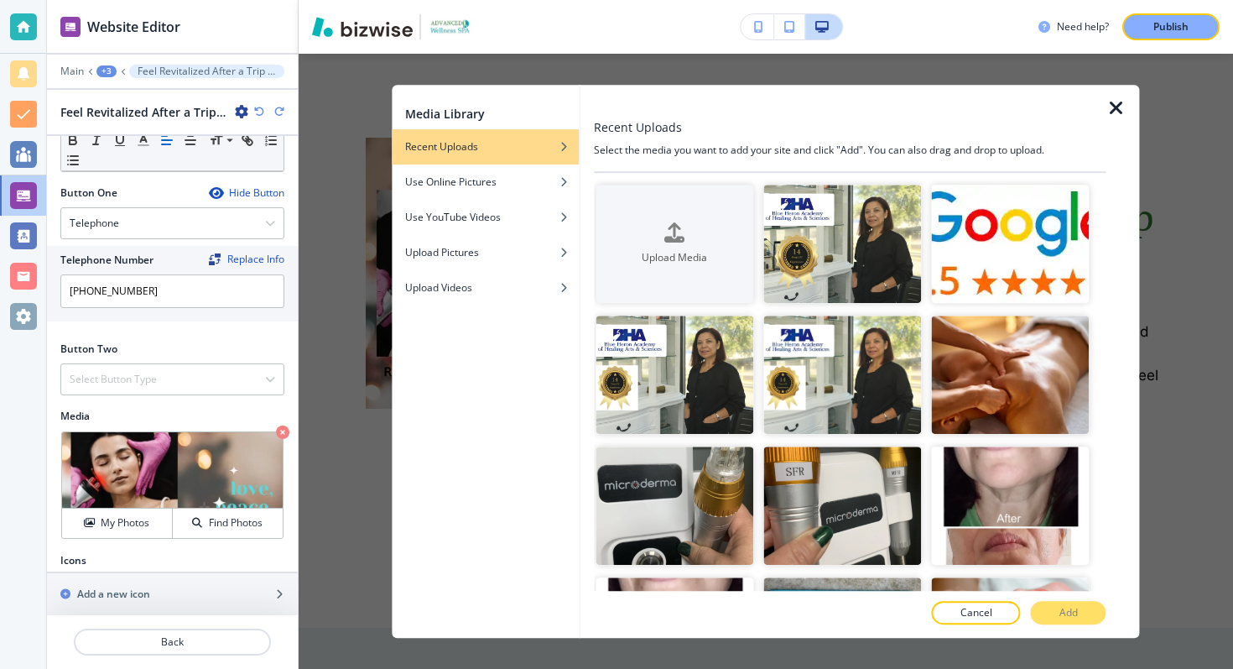
click at [1121, 113] on icon "button" at bounding box center [1116, 108] width 20 height 20
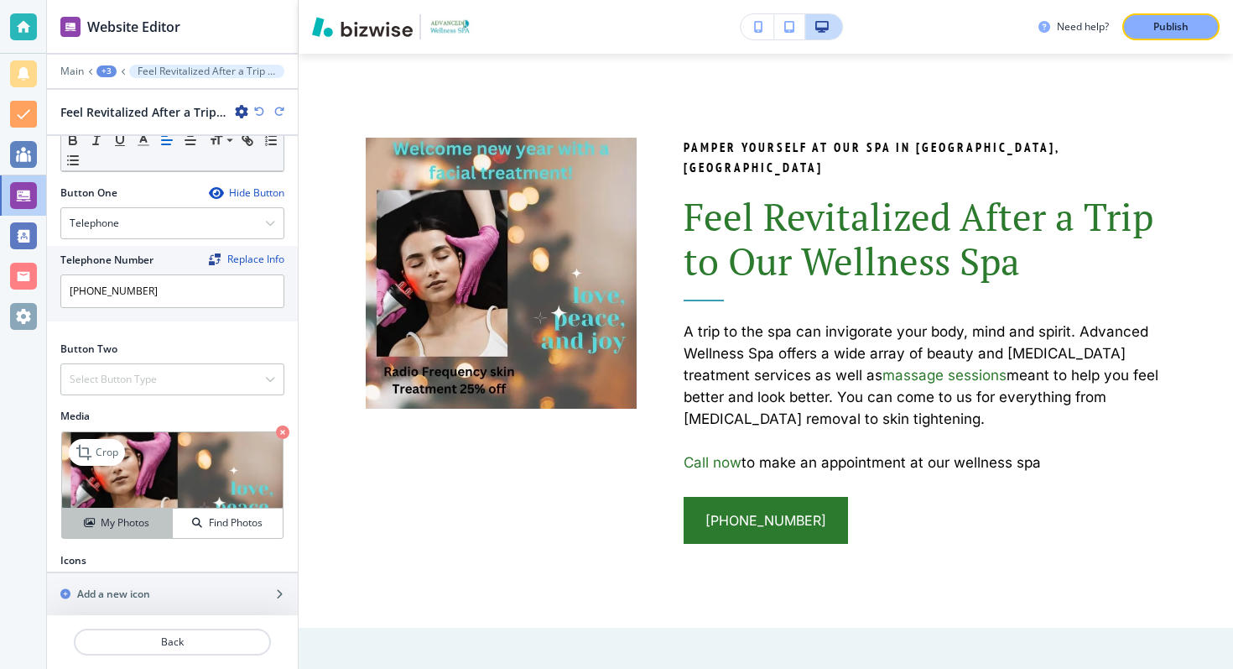
click at [130, 515] on h4 "My Photos" at bounding box center [125, 522] width 49 height 15
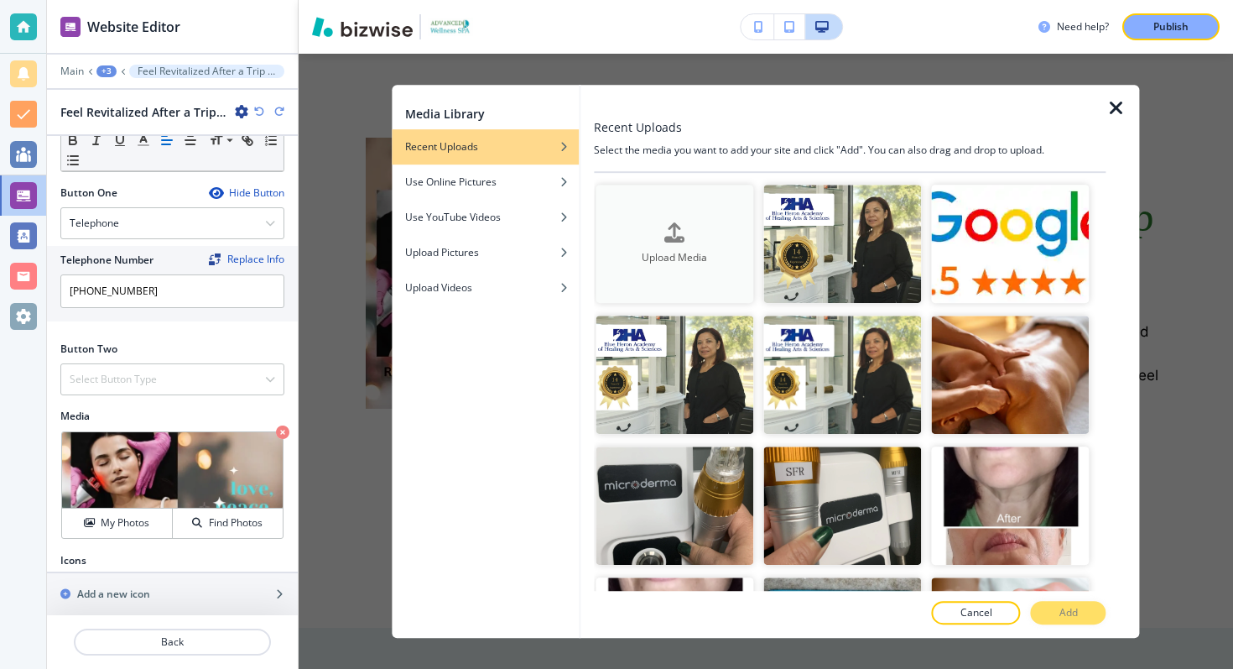
click at [628, 225] on div "Upload Media" at bounding box center [675, 243] width 158 height 43
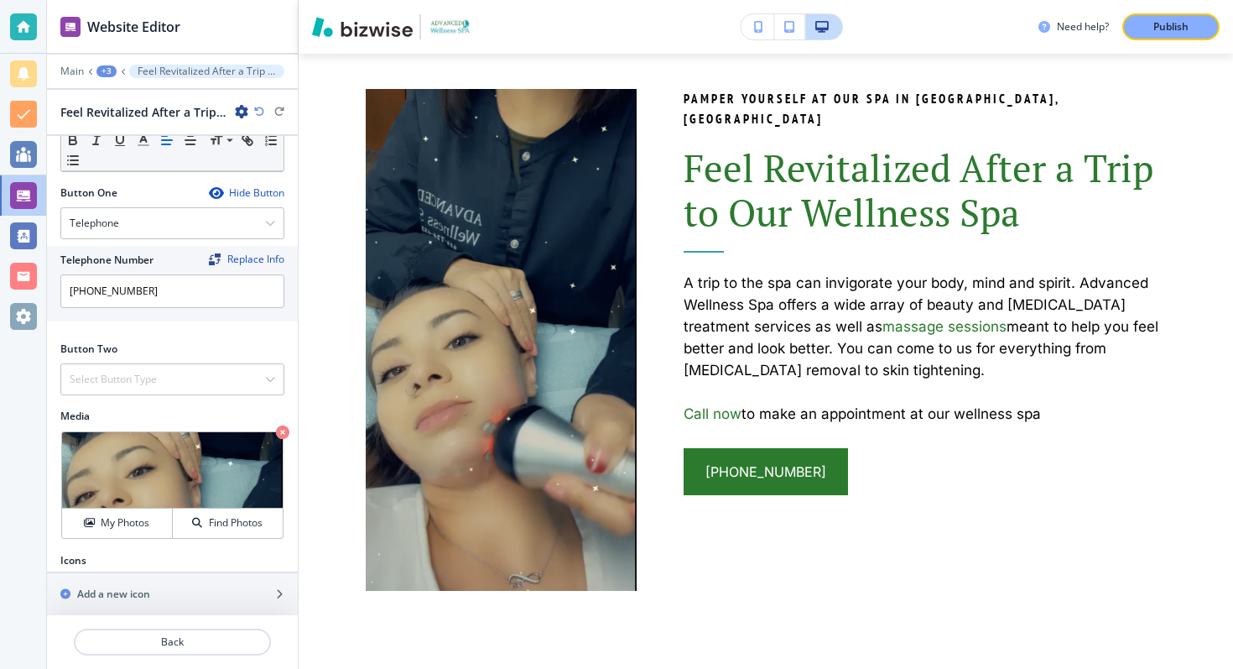
scroll to position [1887, 0]
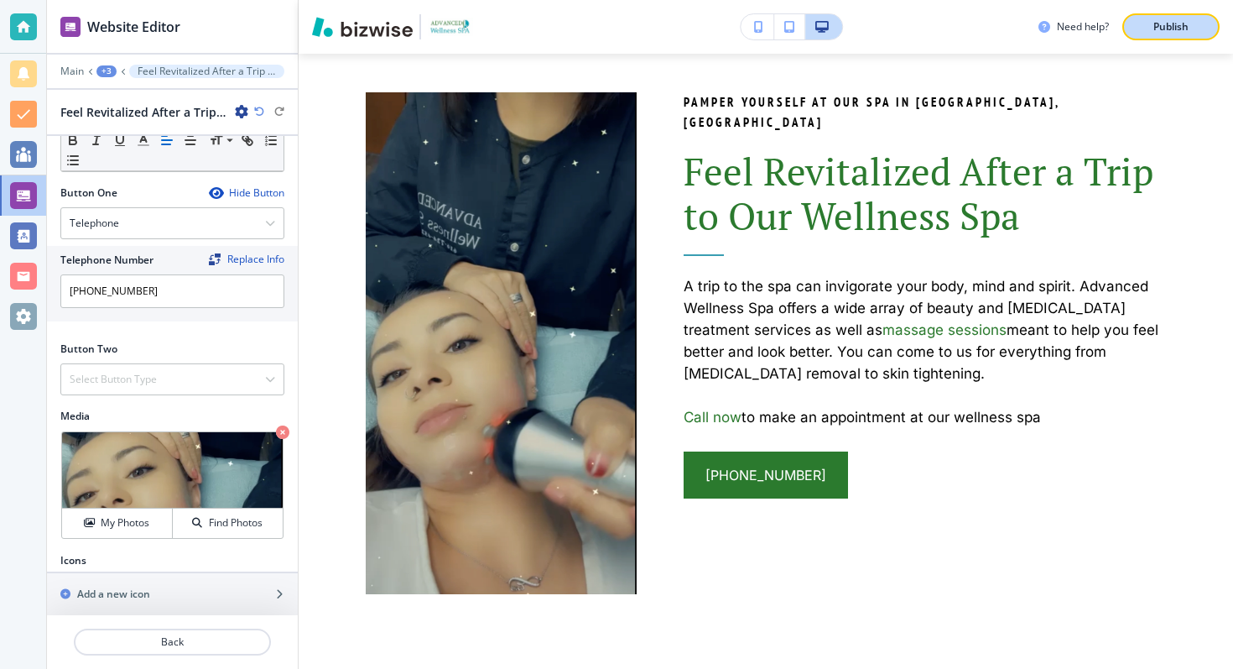
click at [1159, 19] on p "Publish" at bounding box center [1170, 26] width 35 height 15
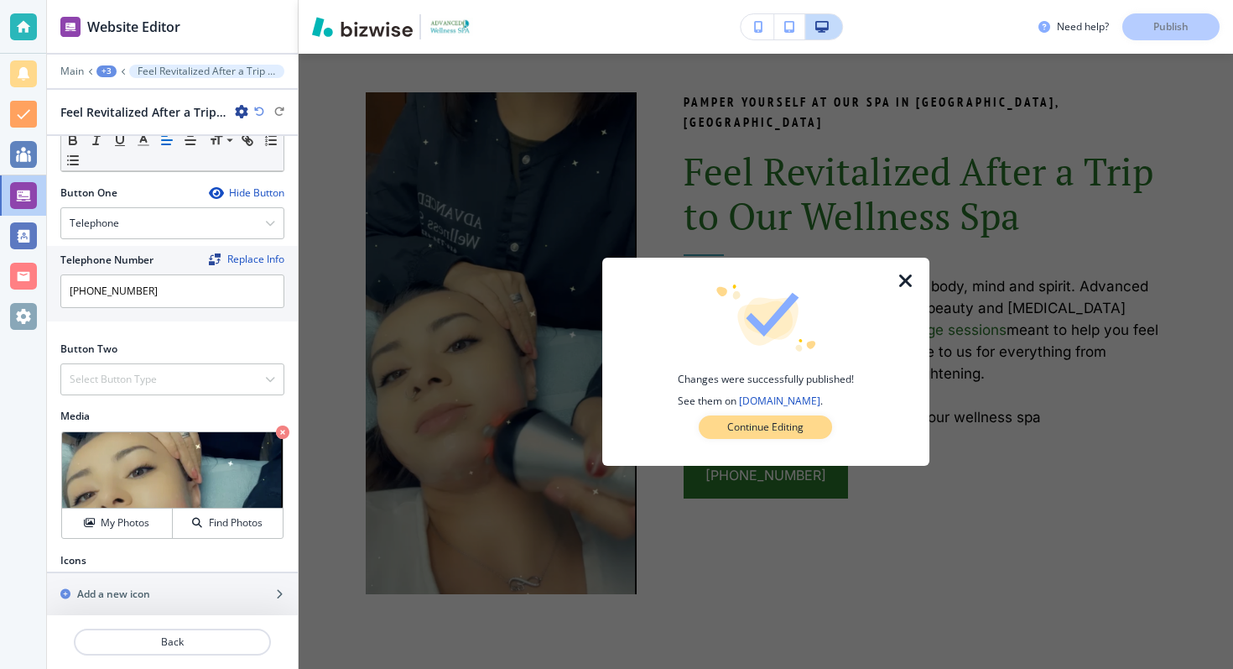
click at [774, 416] on button "Continue Editing" at bounding box center [765, 426] width 133 height 23
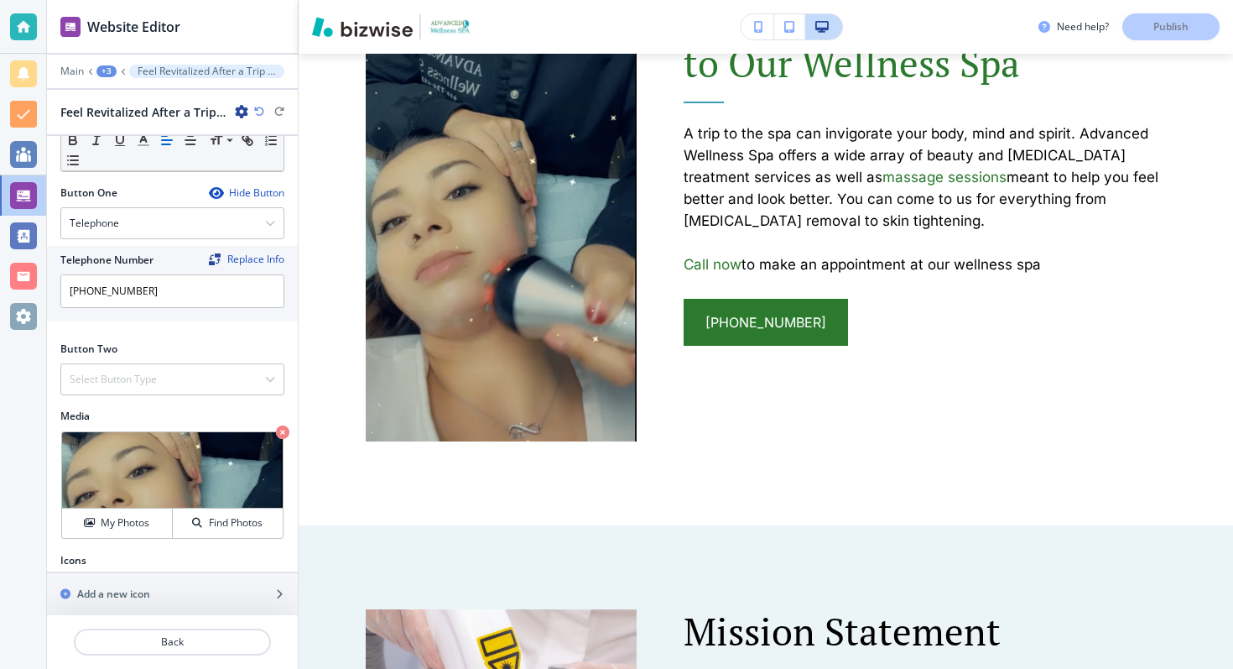
scroll to position [2099, 0]
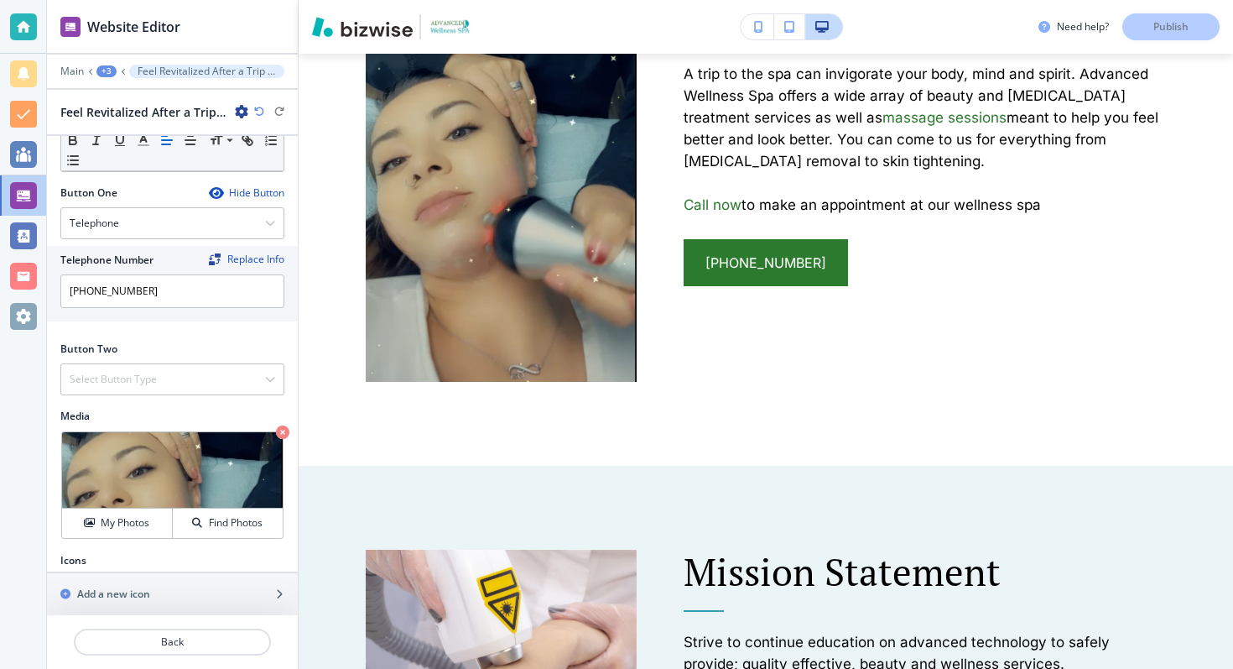
click at [261, 113] on icon "button" at bounding box center [259, 112] width 10 height 10
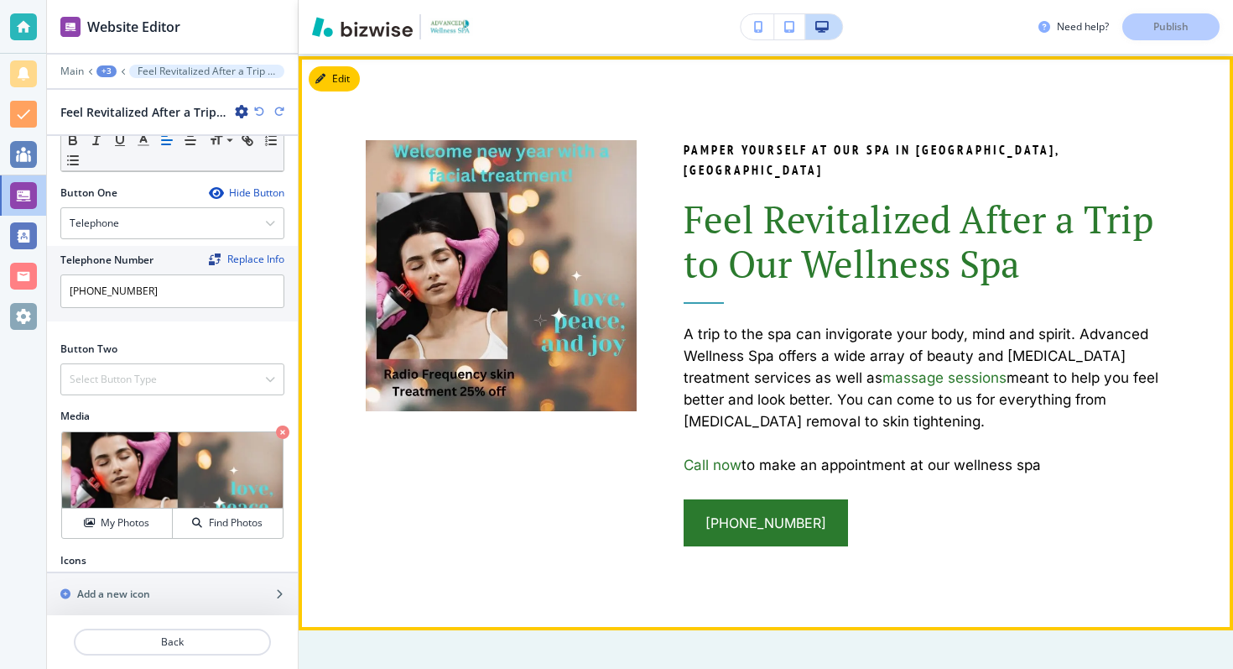
scroll to position [1837, 0]
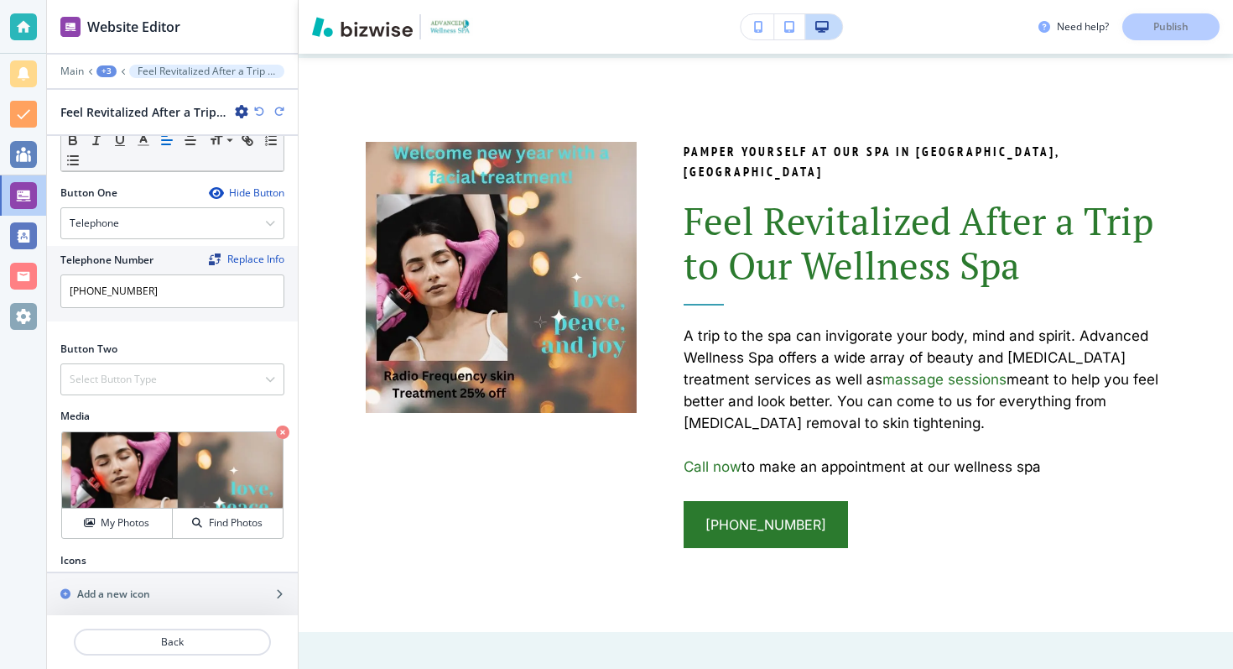
click at [278, 110] on icon "button" at bounding box center [279, 112] width 10 height 10
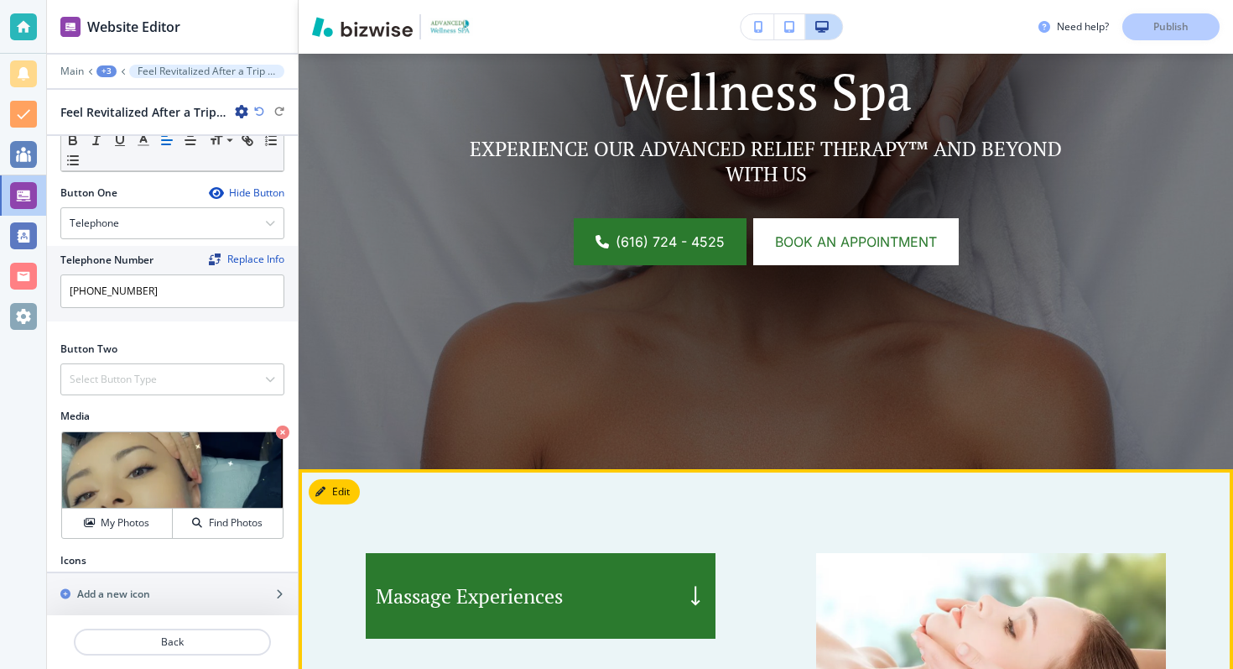
scroll to position [327, 0]
